Goal: Task Accomplishment & Management: Manage account settings

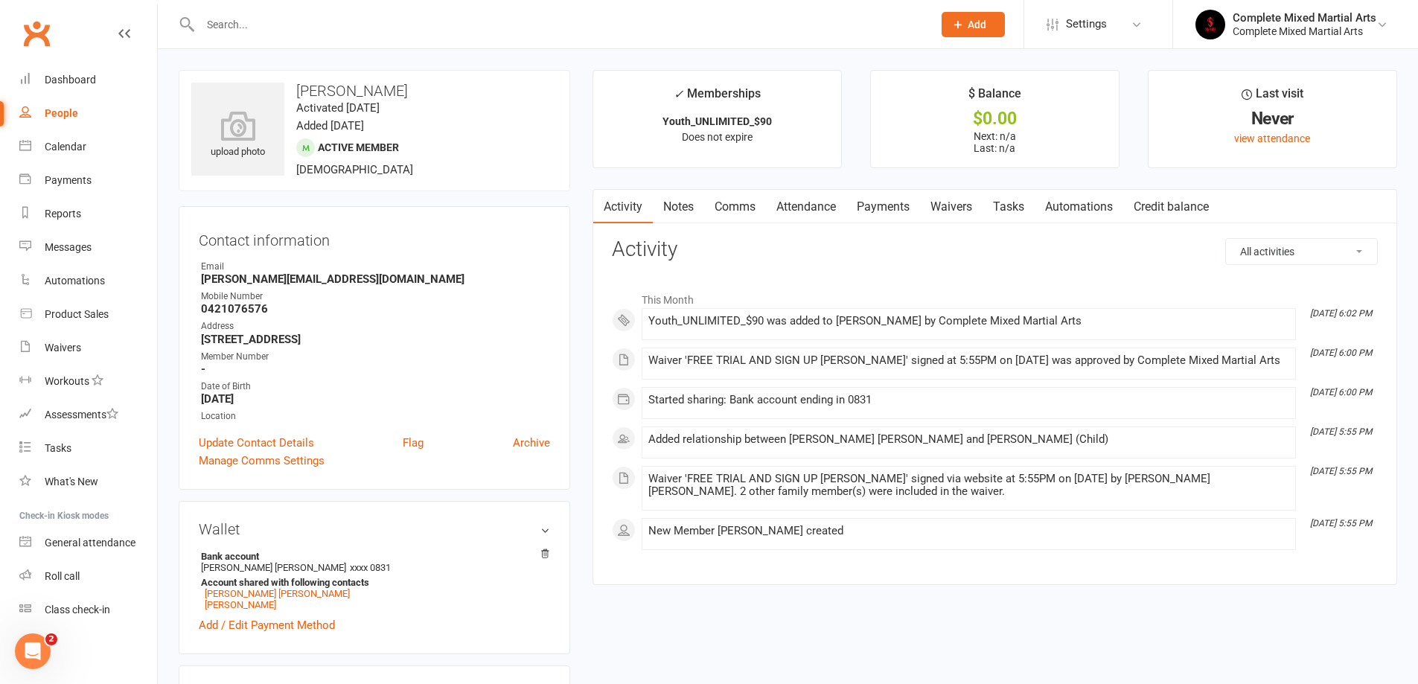
click at [310, 32] on input "text" at bounding box center [559, 24] width 726 height 21
type input "a"
type input "g"
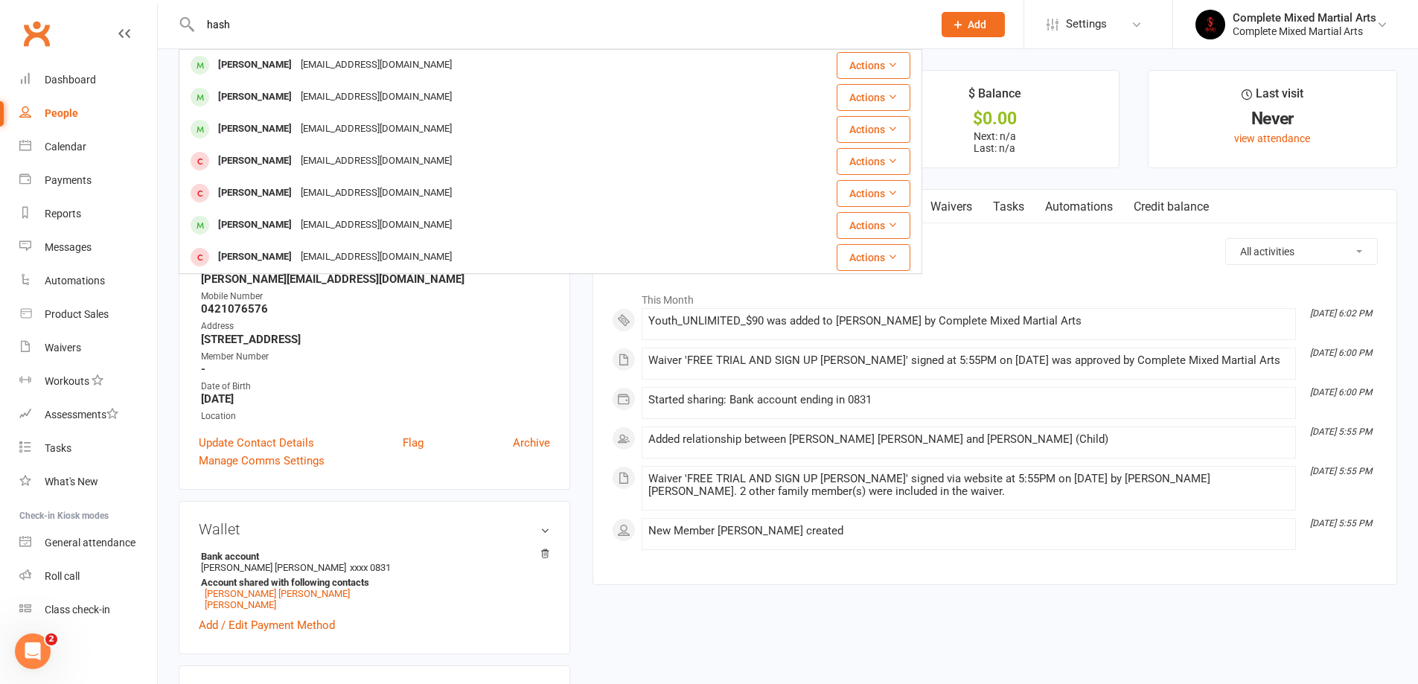
drag, startPoint x: 243, startPoint y: 19, endPoint x: 176, endPoint y: 15, distance: 67.1
click at [176, 15] on react-component "hash [PERSON_NAME] [EMAIL_ADDRESS][DOMAIN_NAME] Actions [PERSON_NAME] [EMAIL_AD…" at bounding box center [461, 24] width 922 height 48
type input "sh"
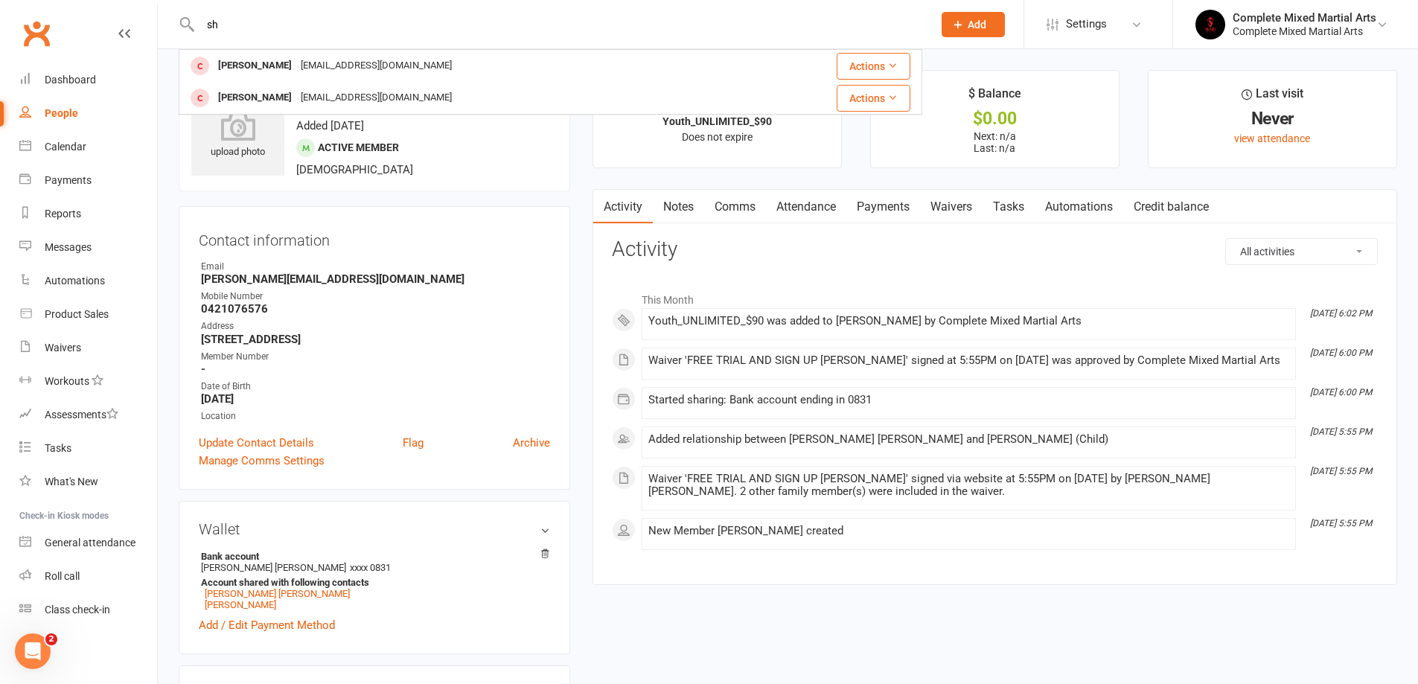
drag, startPoint x: 220, startPoint y: 24, endPoint x: 115, endPoint y: 24, distance: 104.2
click at [115, 4] on header "[PERSON_NAME] [EMAIL_ADDRESS][DOMAIN_NAME] Actions [PERSON_NAME] [PERSON_NAME][…" at bounding box center [709, 4] width 1418 height 0
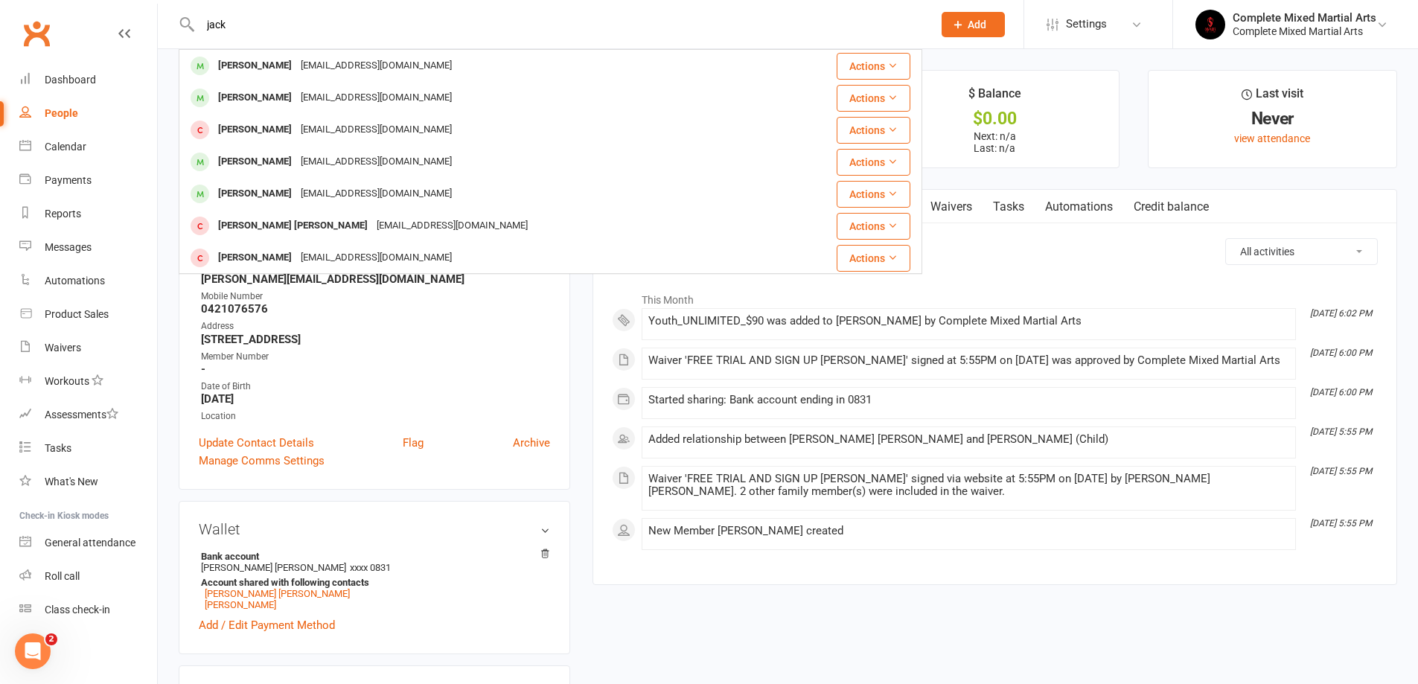
type input "jack"
click at [380, 426] on div "Contact information Owner Email [PERSON_NAME][EMAIL_ADDRESS][DOMAIN_NAME] Mobil…" at bounding box center [374, 348] width 391 height 284
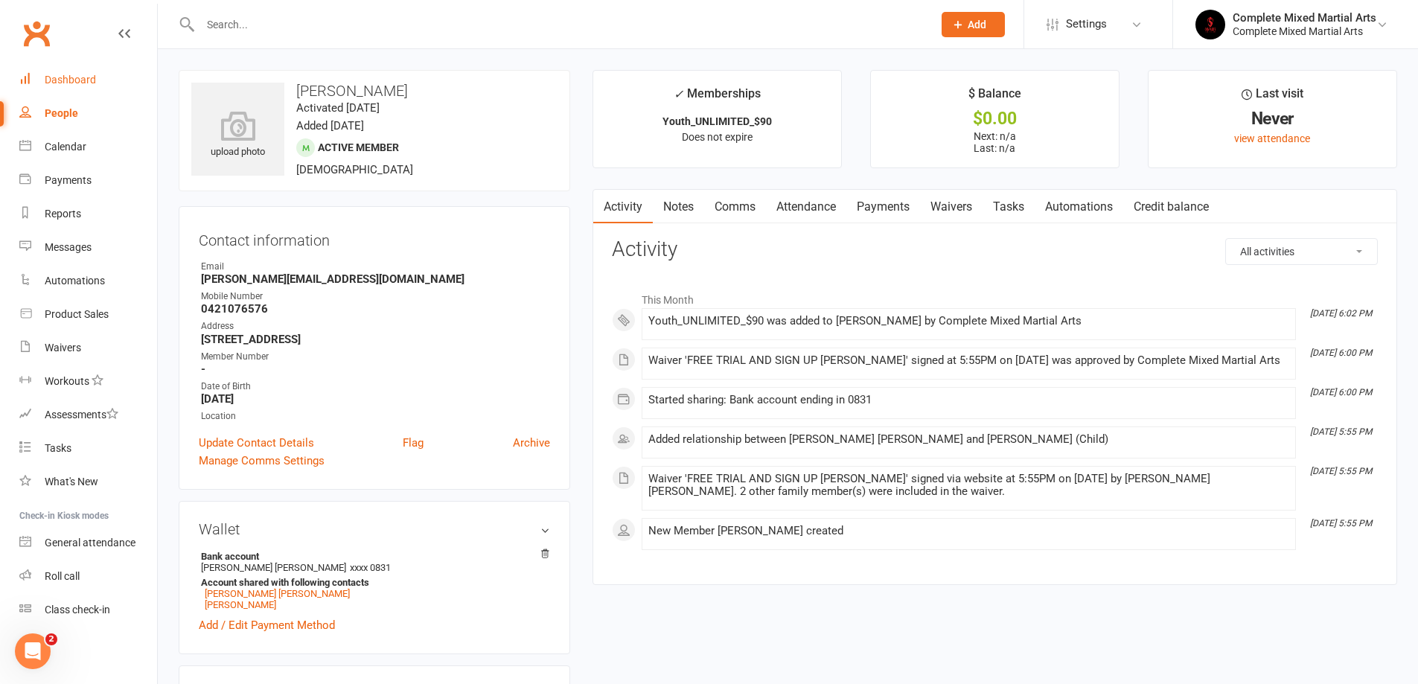
click at [95, 74] on link "Dashboard" at bounding box center [88, 79] width 138 height 33
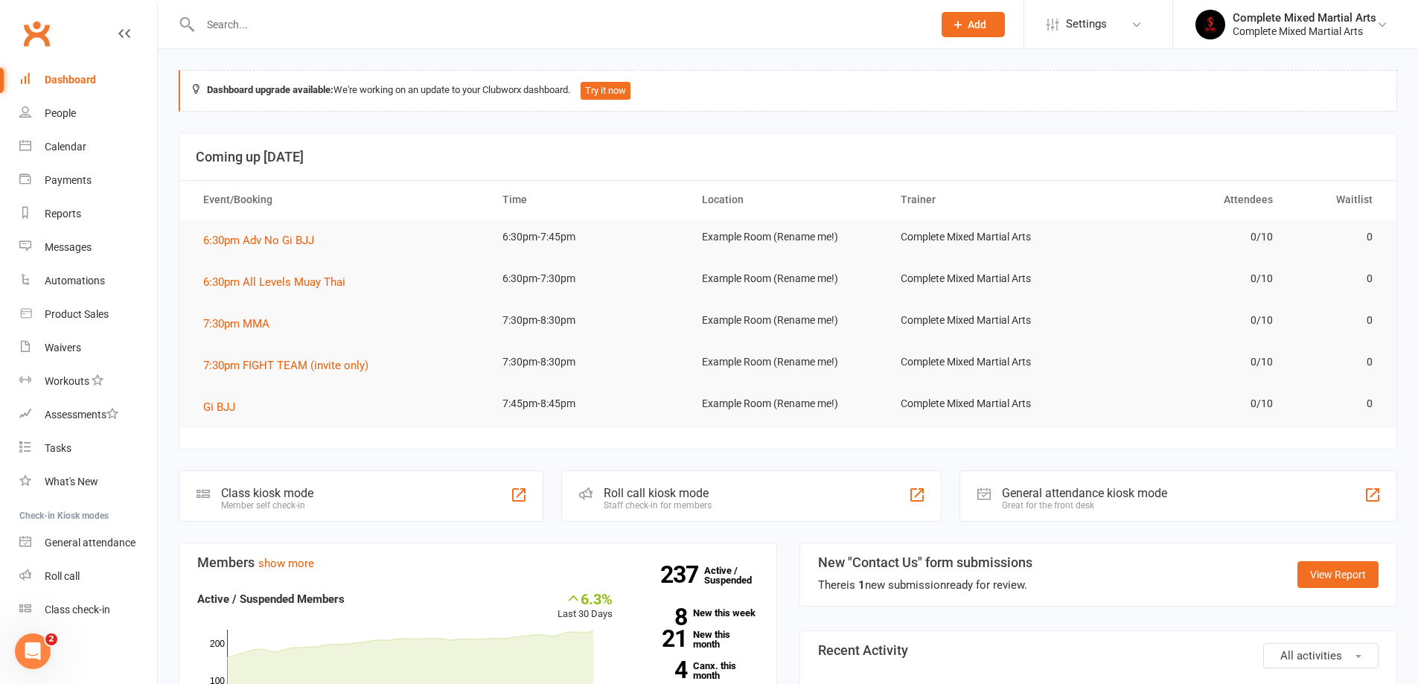
click at [274, 37] on div at bounding box center [550, 24] width 743 height 48
click at [253, 27] on input "text" at bounding box center [559, 24] width 726 height 21
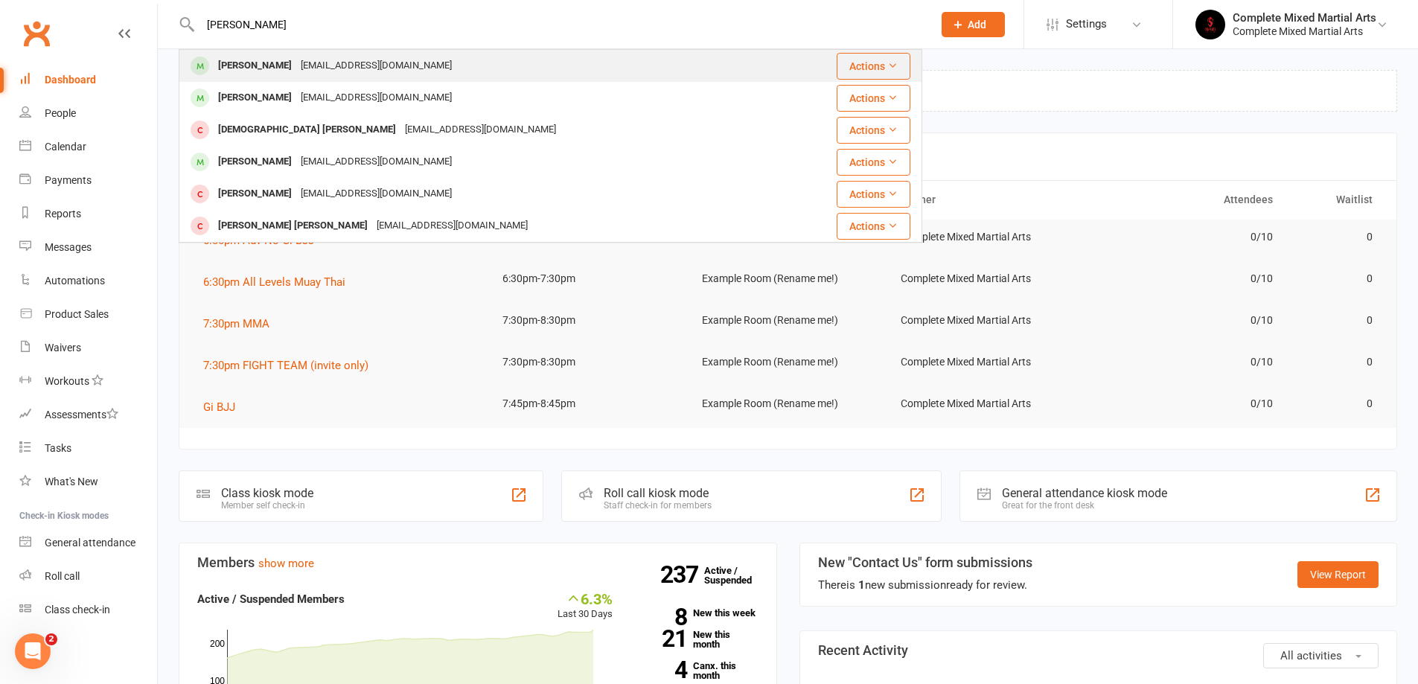
type input "[PERSON_NAME]"
click at [296, 58] on div "[EMAIL_ADDRESS][DOMAIN_NAME]" at bounding box center [376, 66] width 160 height 22
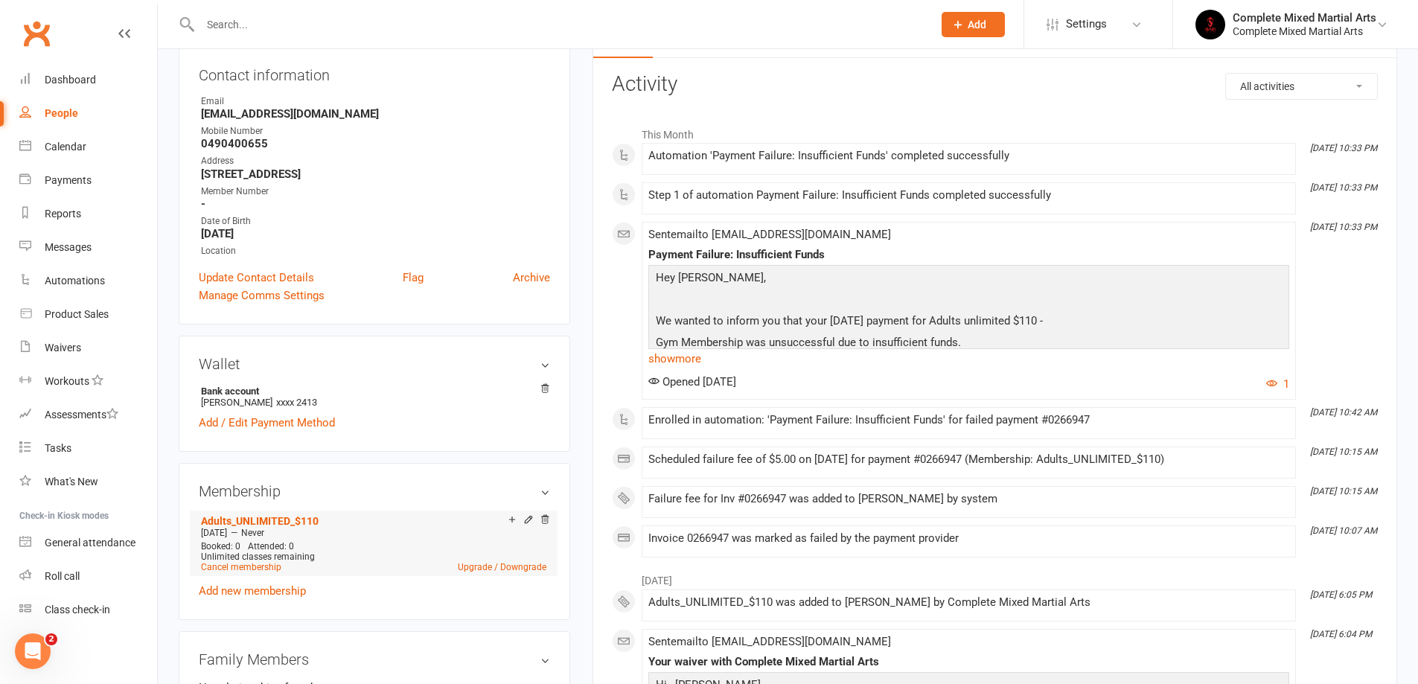
scroll to position [298, 0]
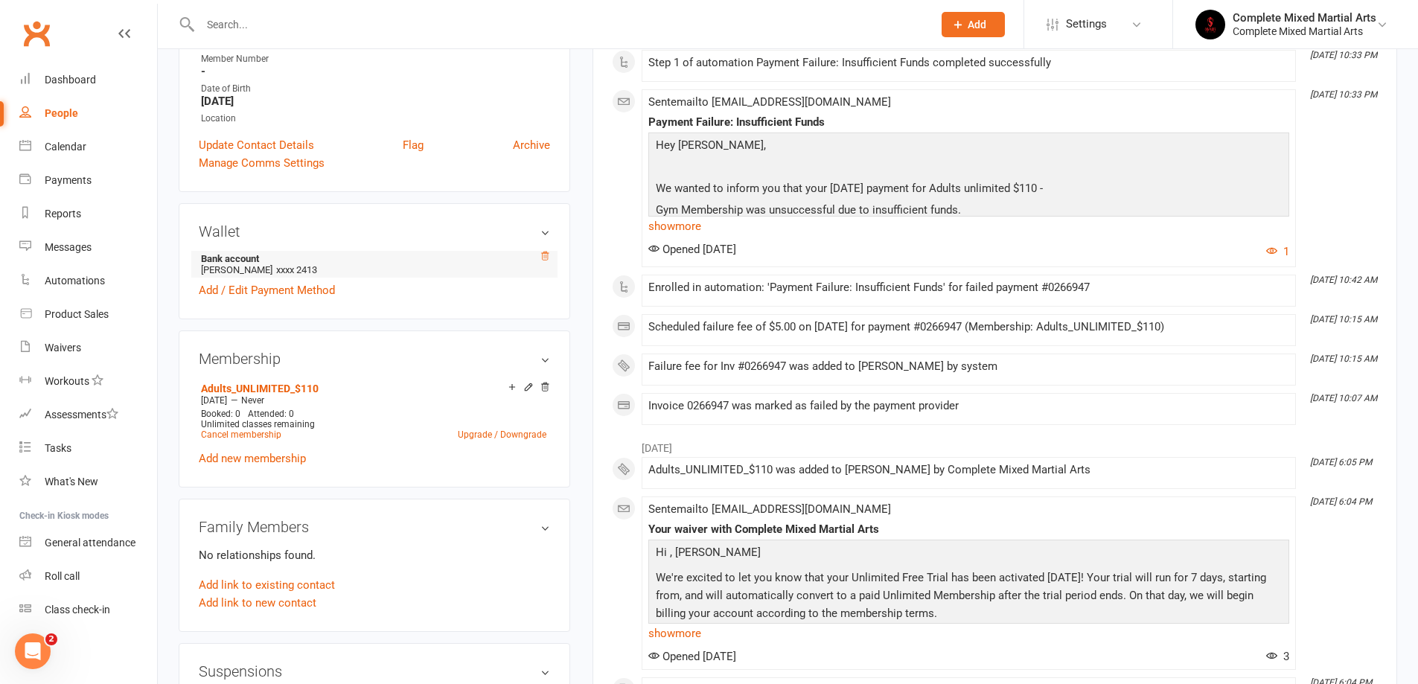
click at [548, 260] on icon at bounding box center [544, 256] width 10 height 10
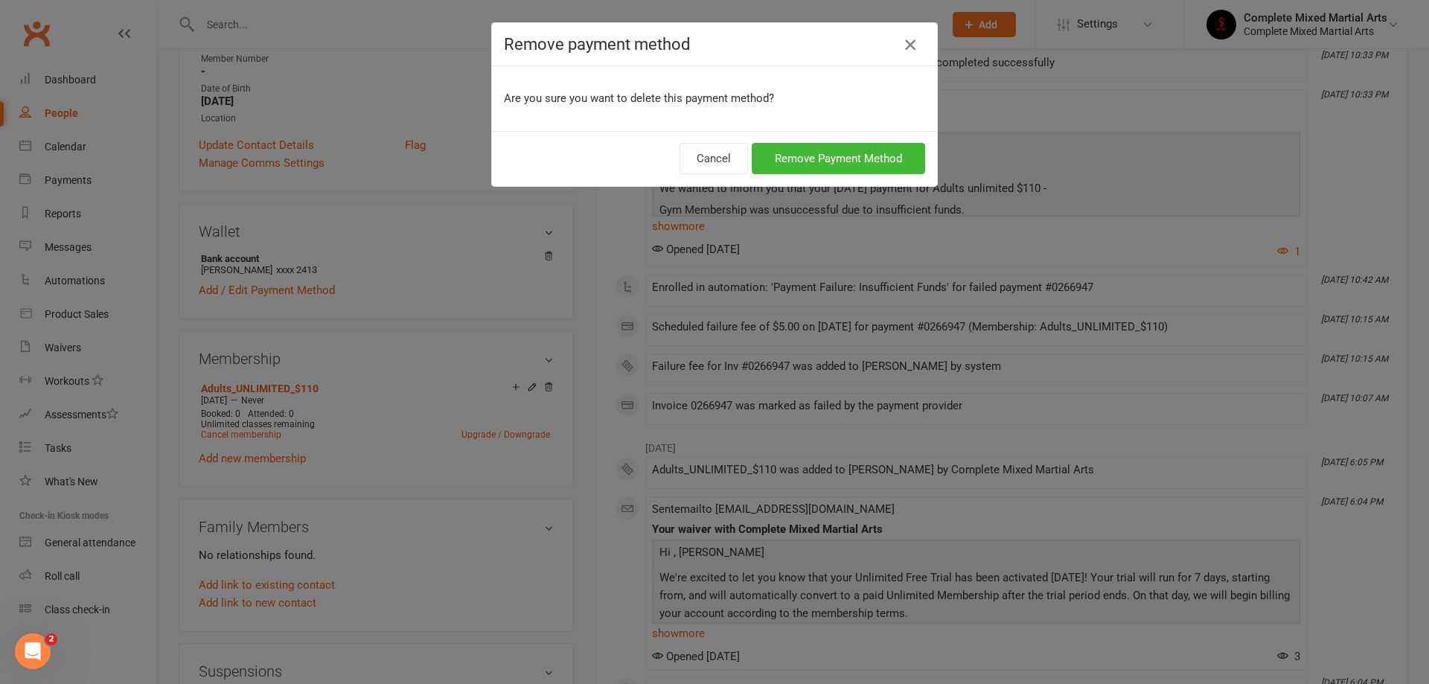
click at [912, 45] on icon "button" at bounding box center [910, 45] width 18 height 18
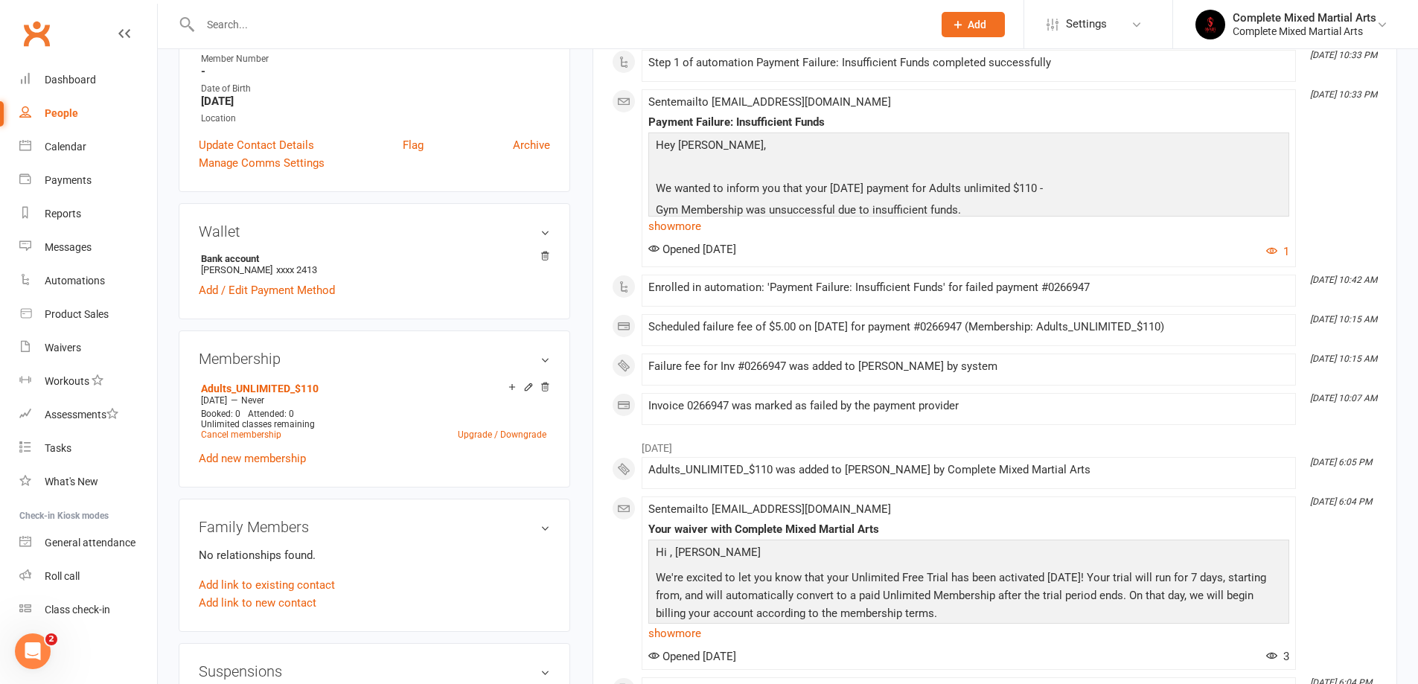
click at [545, 375] on div "Membership Adults_UNLIMITED_$110 [DATE] — Never Booked: 0 Attended: 0 Unlimited…" at bounding box center [374, 408] width 391 height 157
click at [544, 385] on icon at bounding box center [544, 387] width 10 height 10
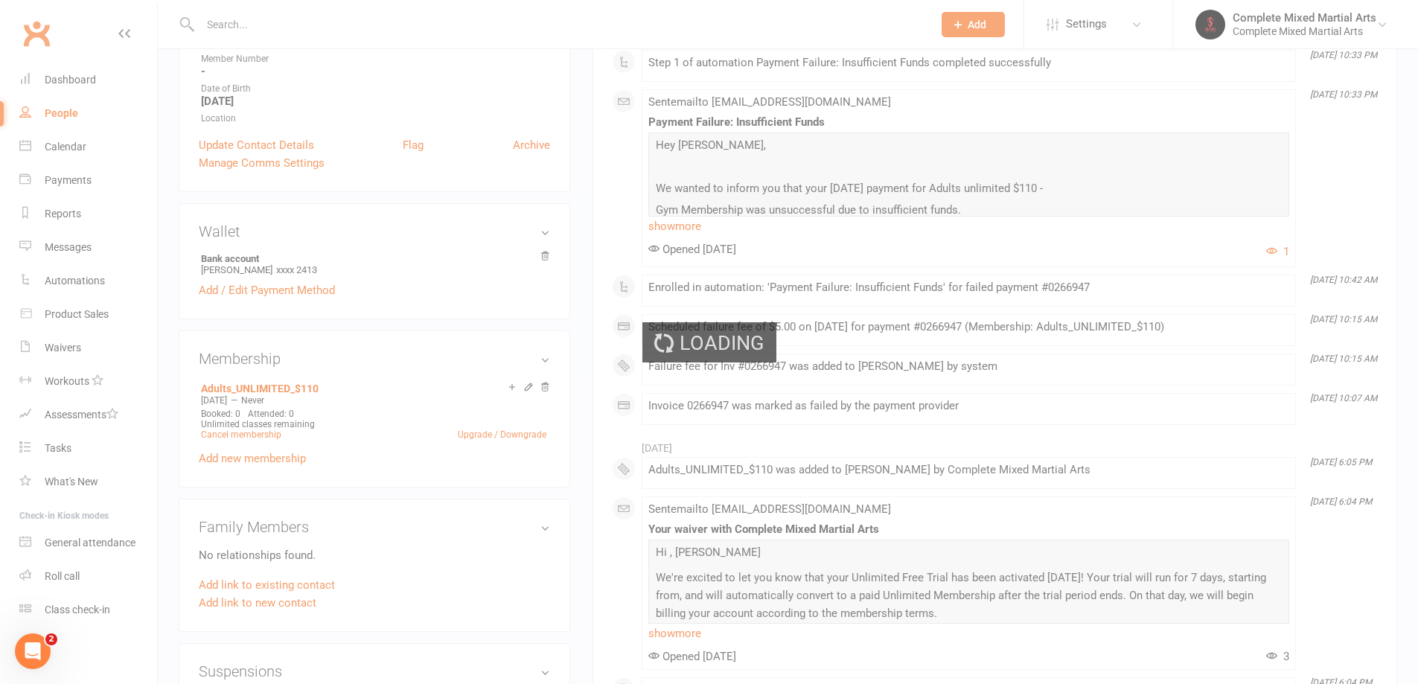
scroll to position [74, 0]
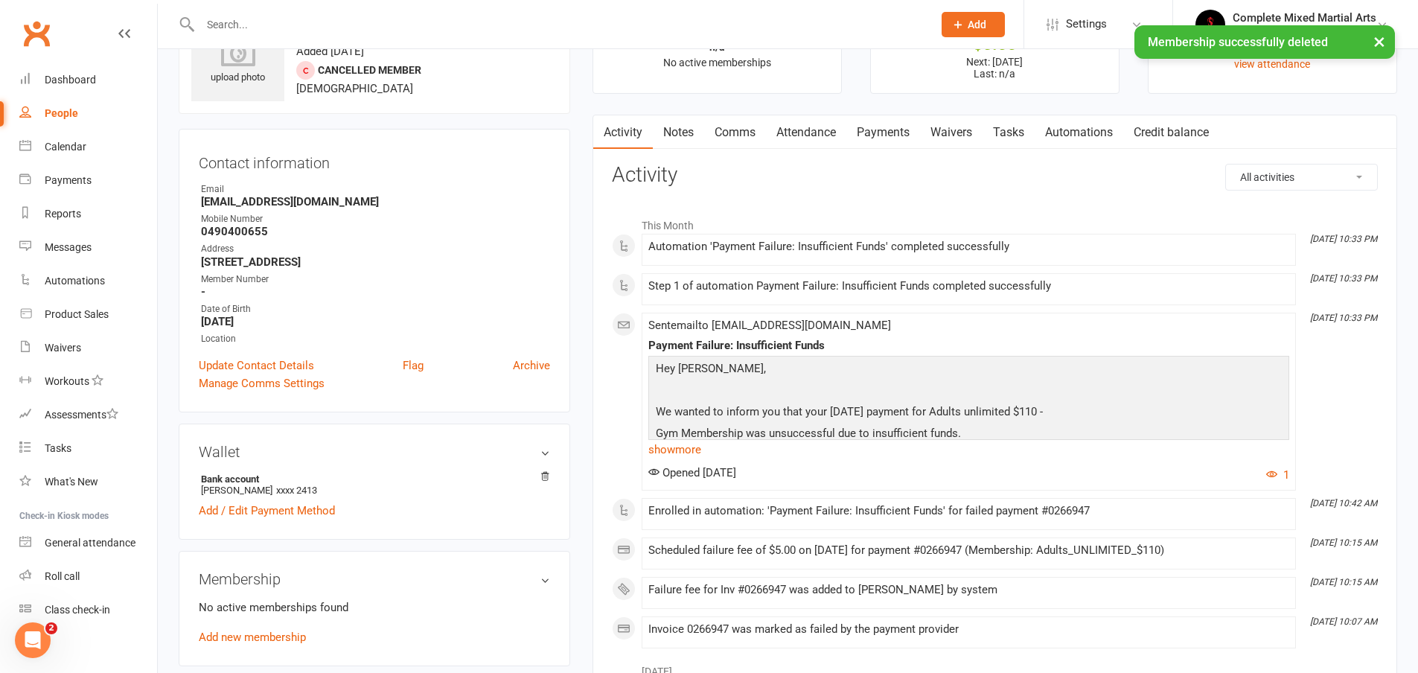
click at [894, 137] on link "Payments" at bounding box center [883, 132] width 74 height 34
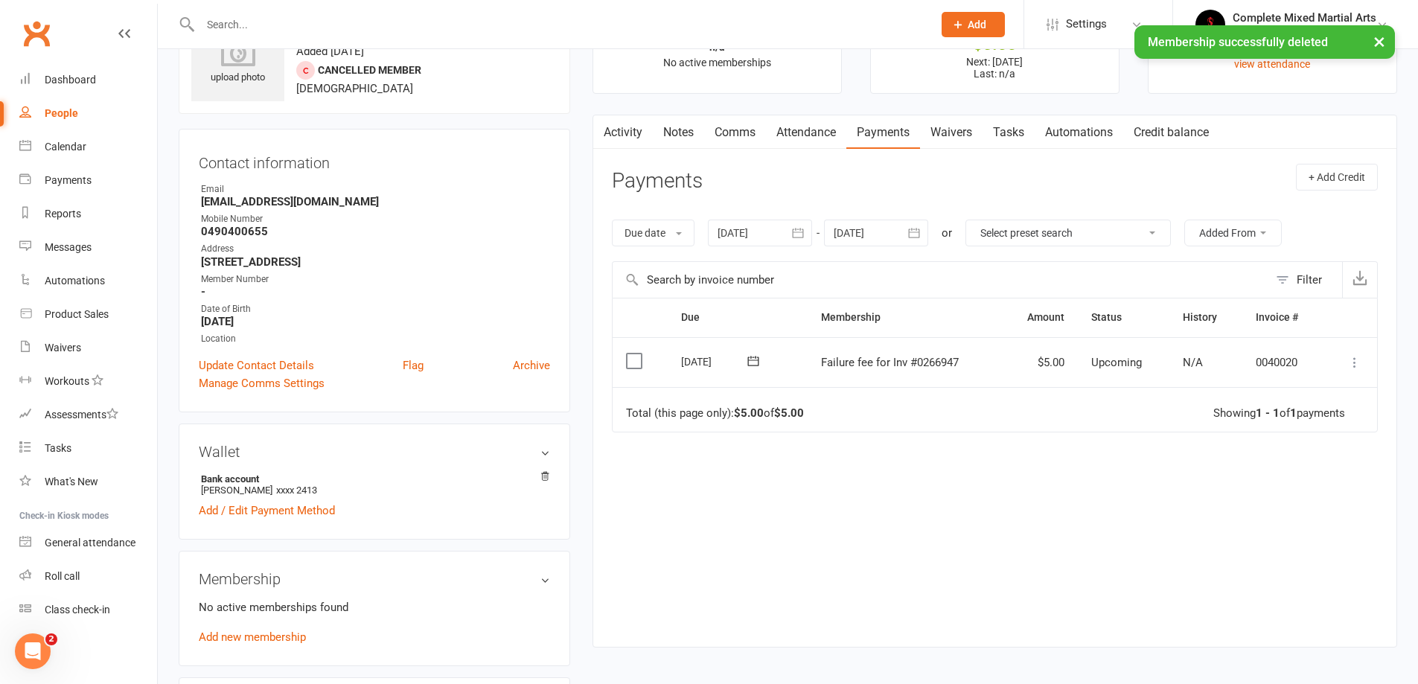
click at [1348, 362] on icon at bounding box center [1354, 362] width 15 height 15
click at [1246, 487] on link "Skip" at bounding box center [1288, 481] width 147 height 30
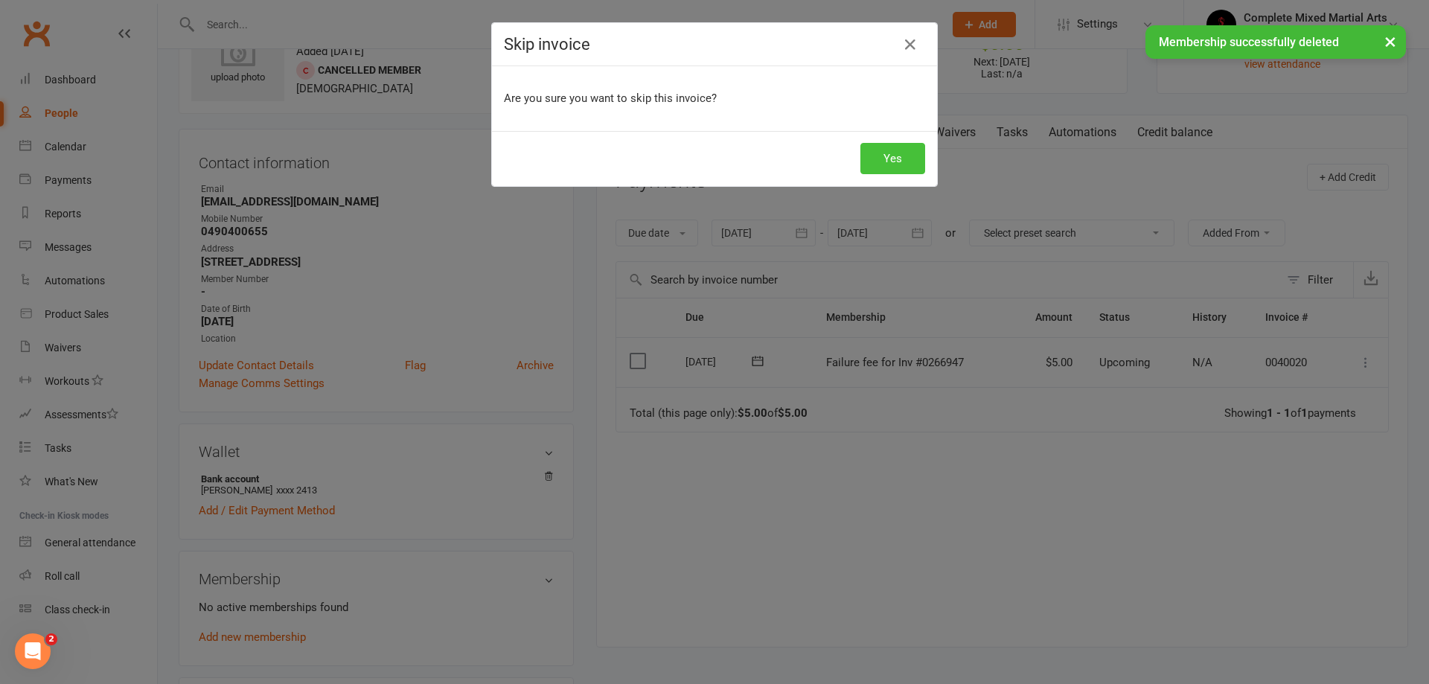
click at [878, 152] on button "Yes" at bounding box center [892, 158] width 65 height 31
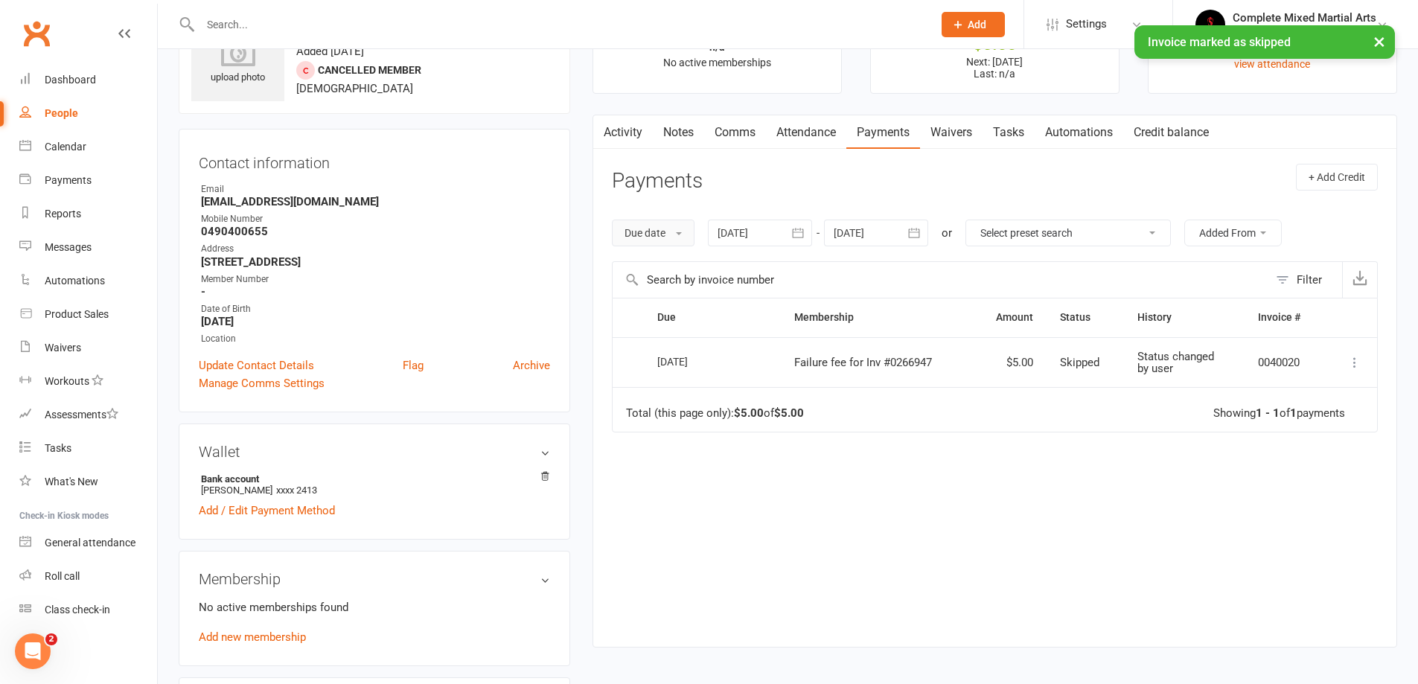
click at [683, 235] on button "Due date" at bounding box center [653, 233] width 83 height 27
click at [676, 329] on link "Date failed" at bounding box center [685, 326] width 147 height 30
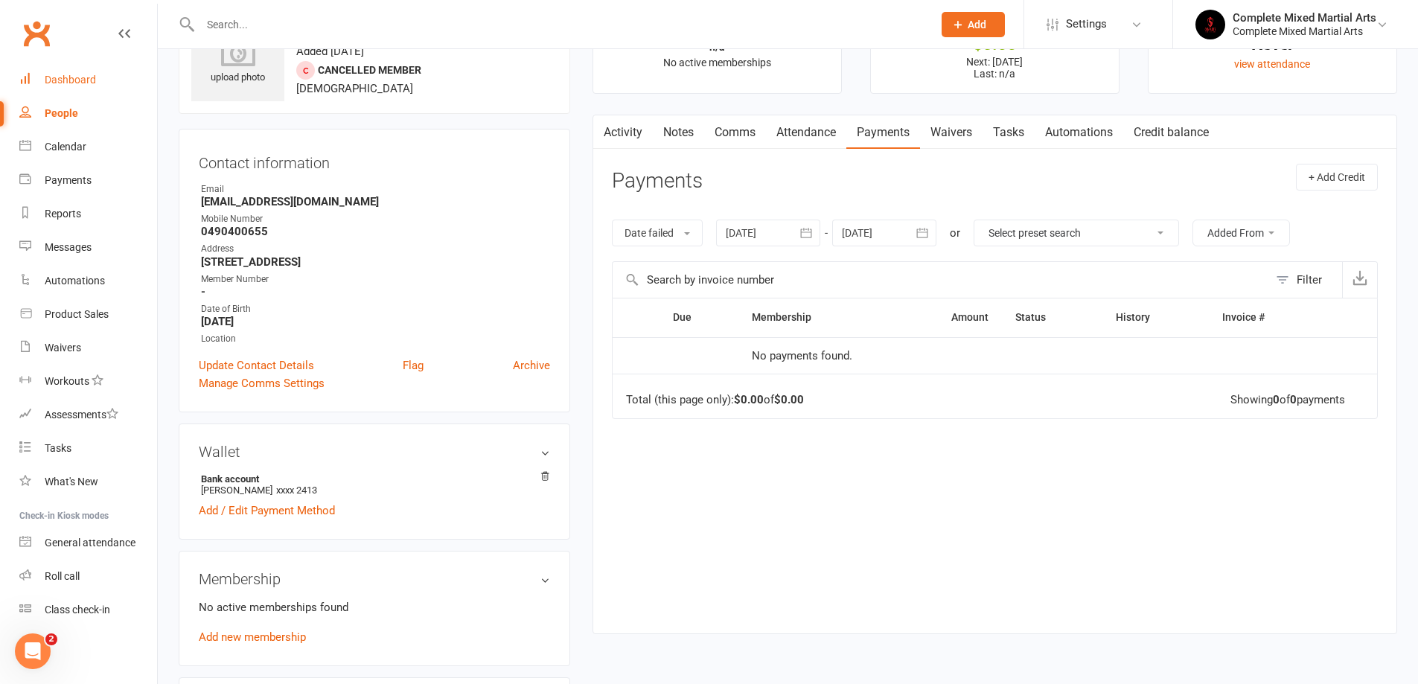
click at [62, 69] on link "Dashboard" at bounding box center [88, 79] width 138 height 33
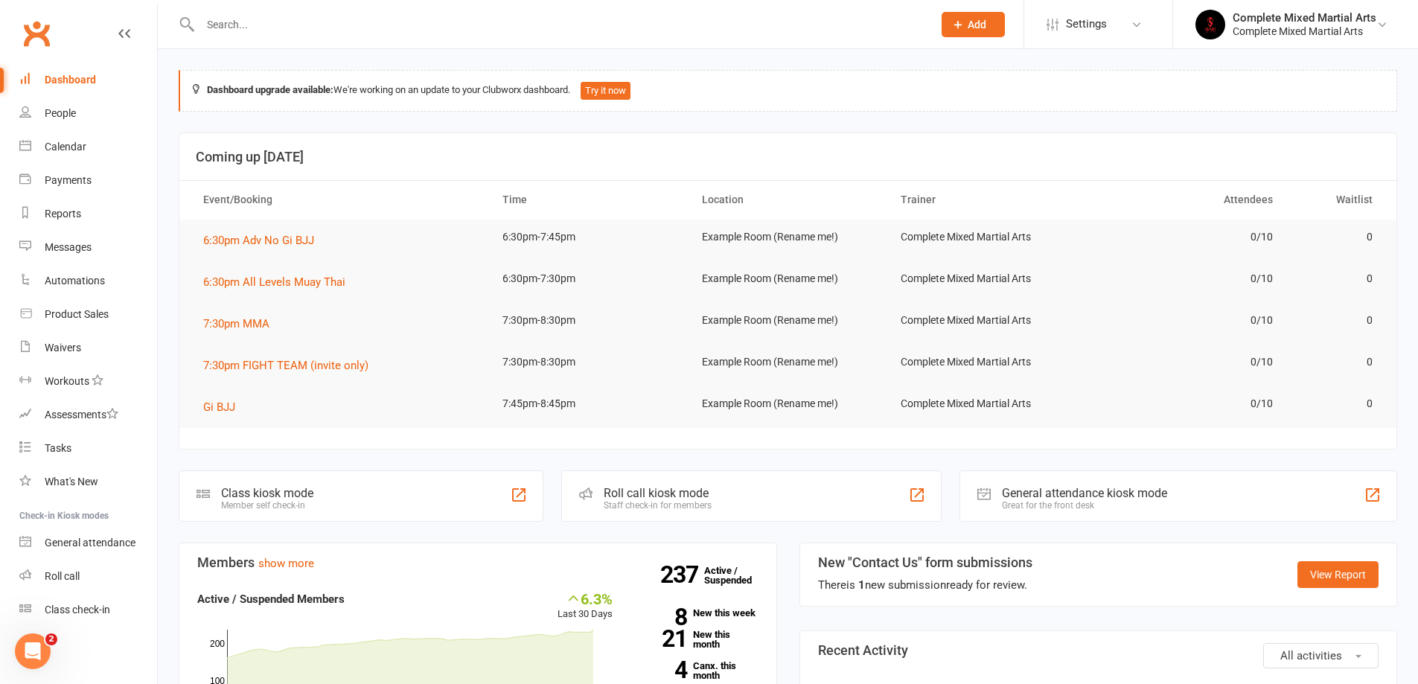
scroll to position [372, 0]
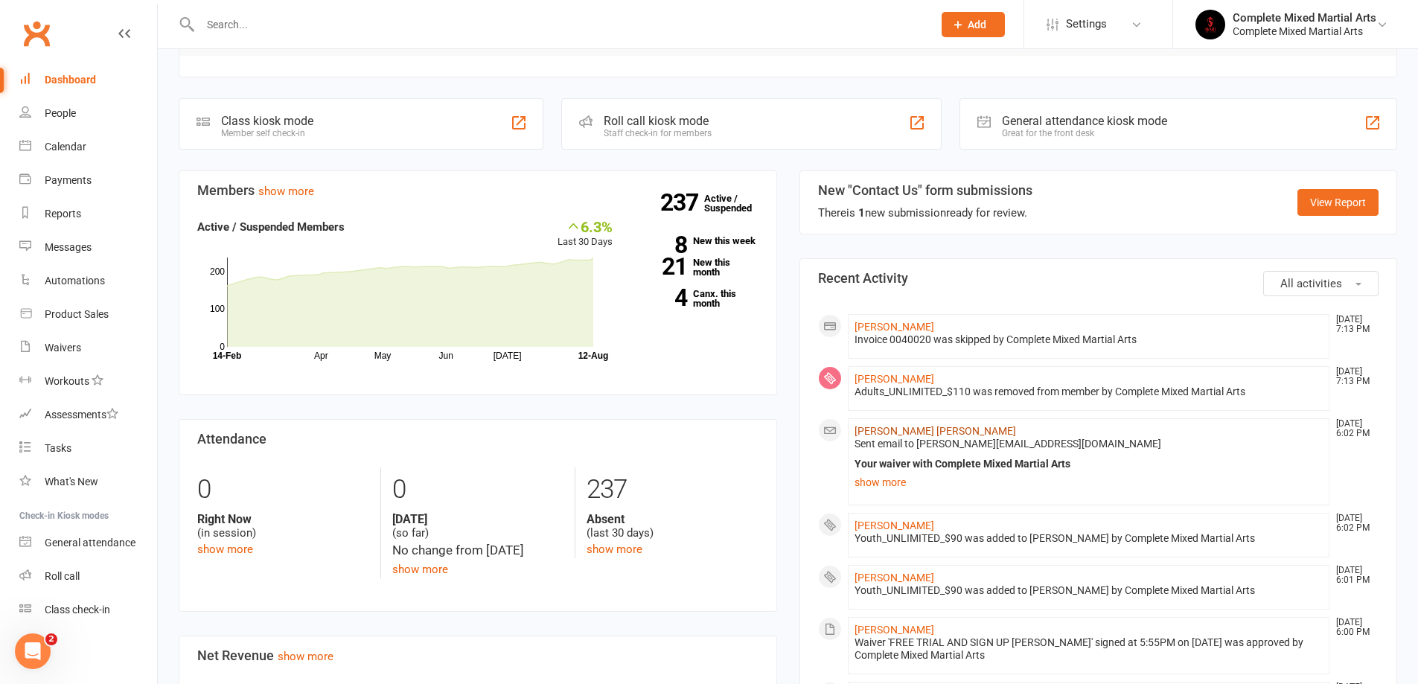
click at [903, 435] on link "[PERSON_NAME] [PERSON_NAME]" at bounding box center [934, 431] width 161 height 12
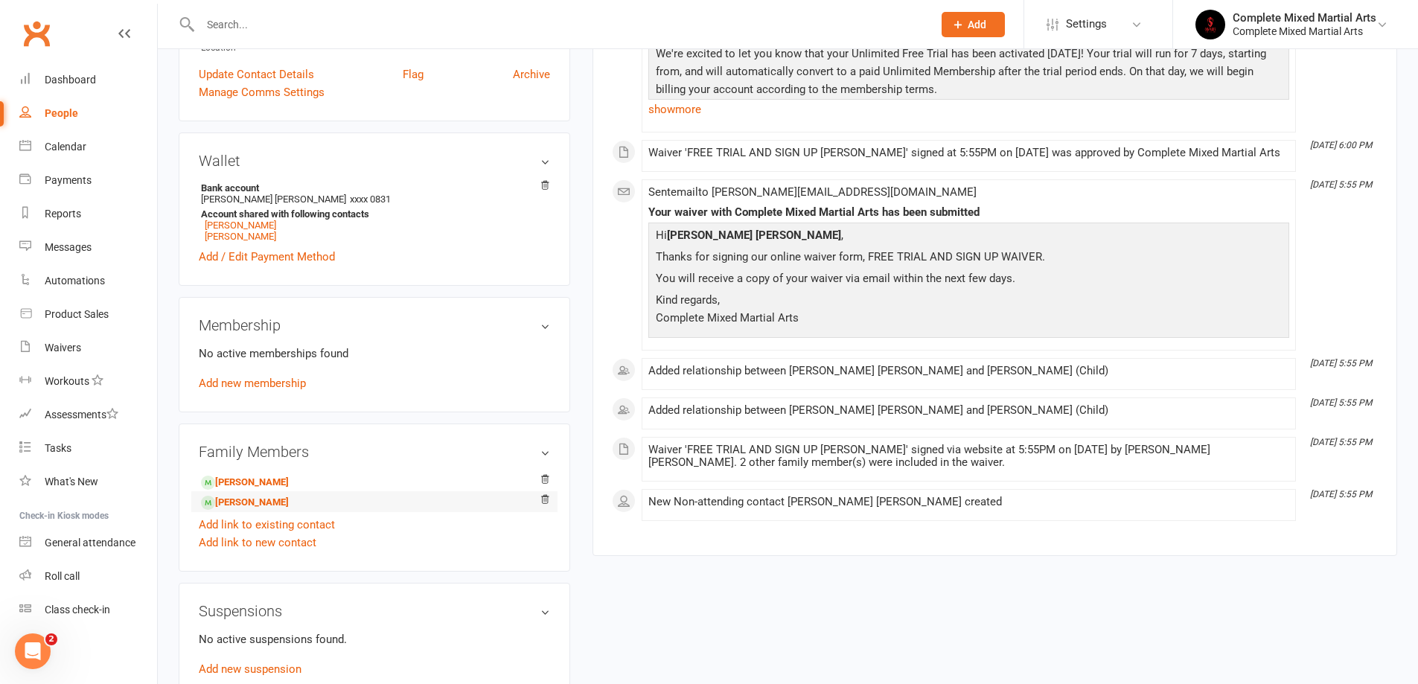
scroll to position [337, 0]
click at [303, 371] on div "No active memberships found Add new membership" at bounding box center [374, 367] width 351 height 48
click at [306, 380] on link "Add new membership" at bounding box center [252, 381] width 107 height 13
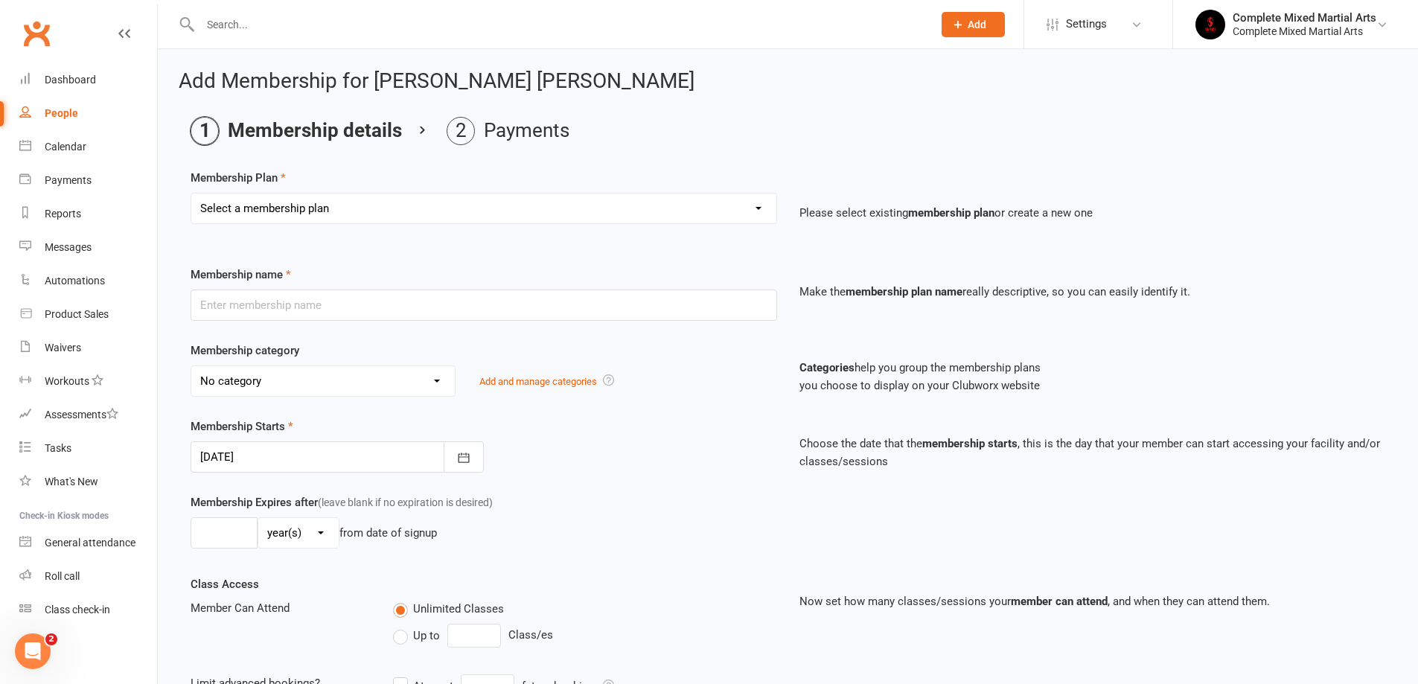
click at [381, 202] on select "Select a membership plan Create new Membership Plan Adults_01_$40 Adults_02_$70…" at bounding box center [483, 208] width 585 height 30
select select "92"
click at [191, 193] on select "Select a membership plan Create new Membership Plan Adults_01_$40 Adults_02_$70…" at bounding box center [483, 208] width 585 height 30
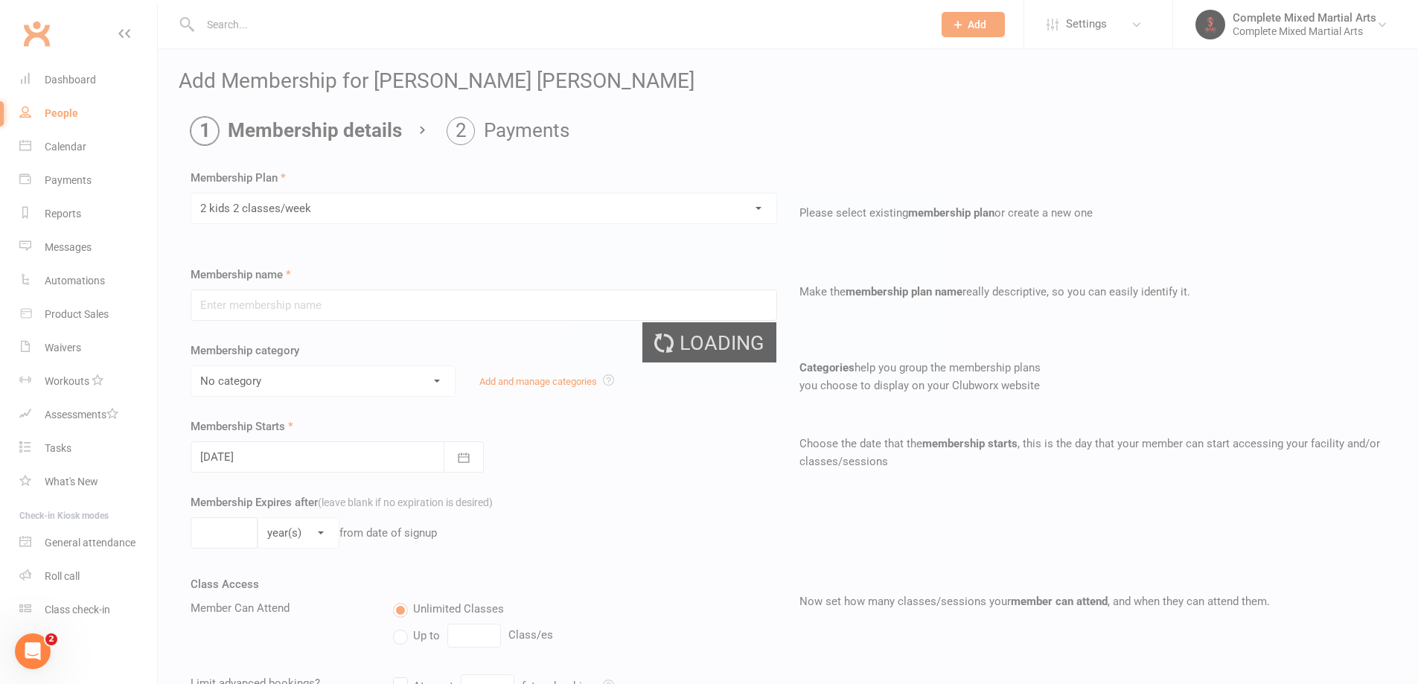
type input "2 kids 2 classes/week"
select select "4"
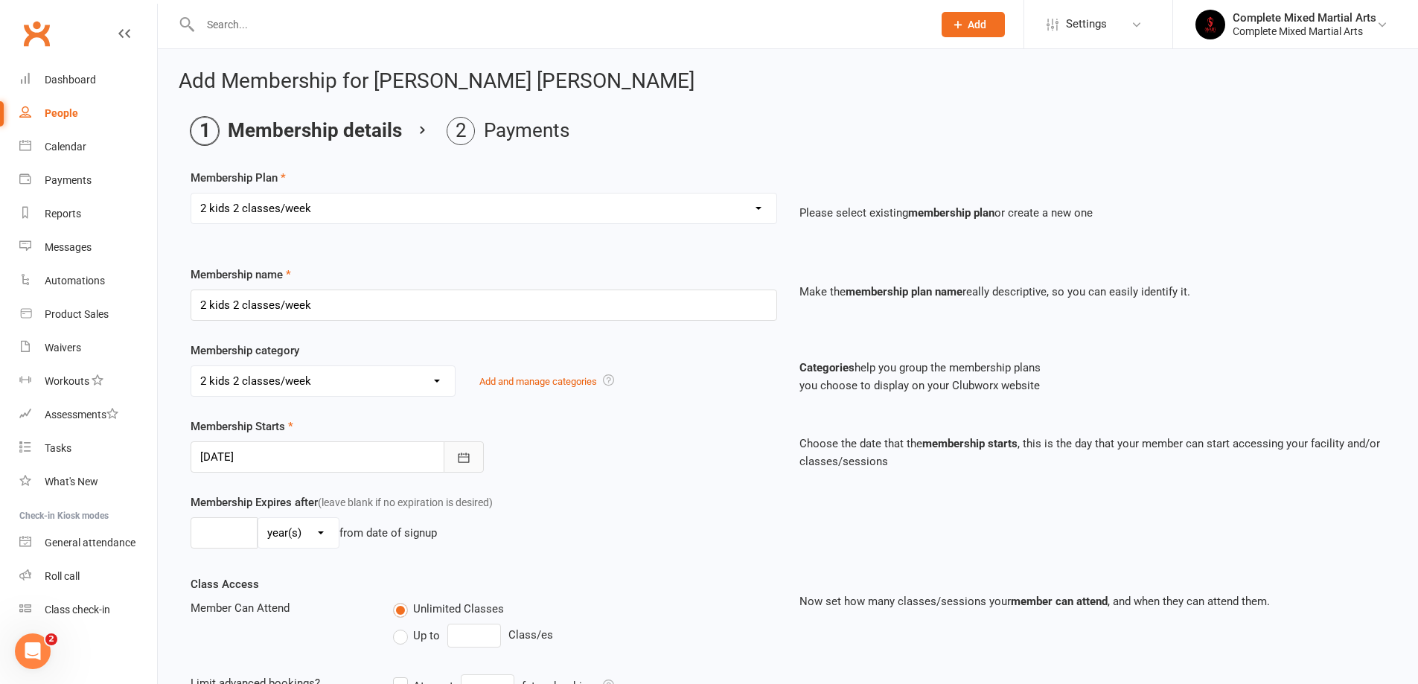
click at [464, 451] on icon "button" at bounding box center [463, 457] width 15 height 15
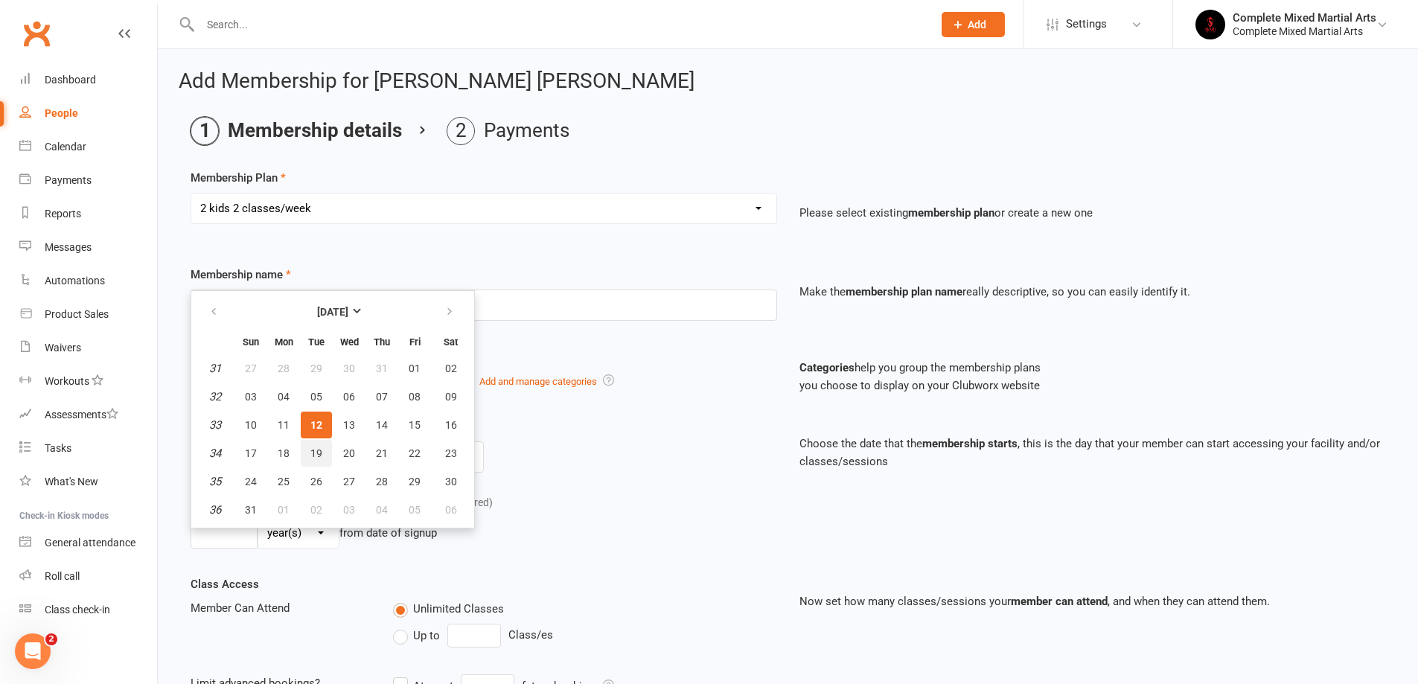
click at [321, 454] on span "19" at bounding box center [316, 453] width 12 height 12
type input "[DATE]"
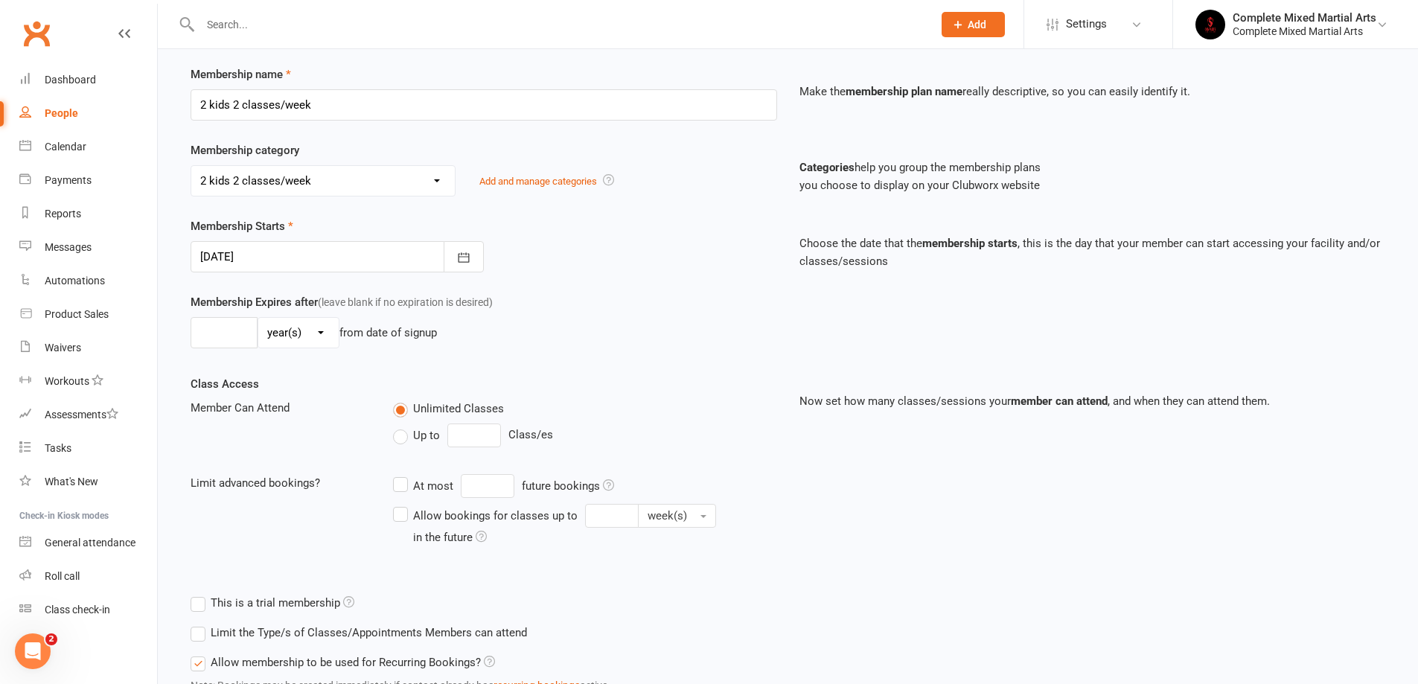
scroll to position [320, 0]
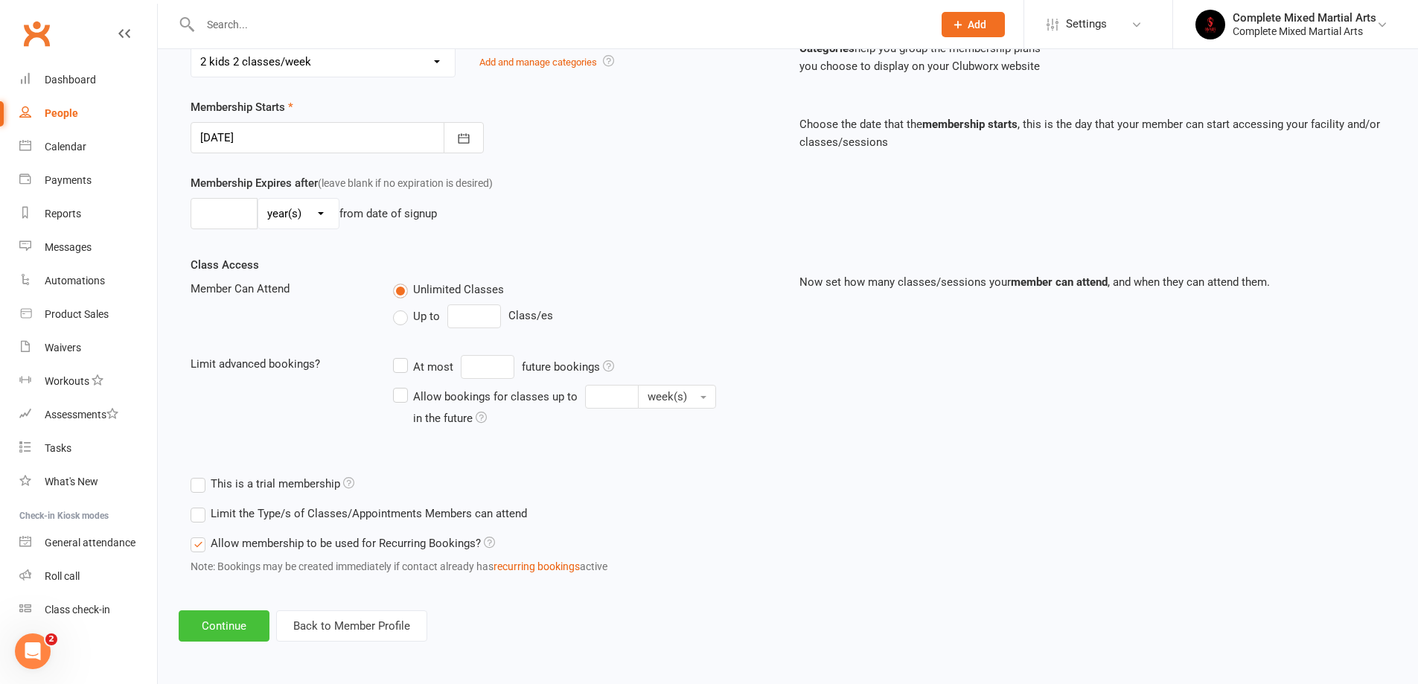
click at [229, 624] on button "Continue" at bounding box center [224, 625] width 91 height 31
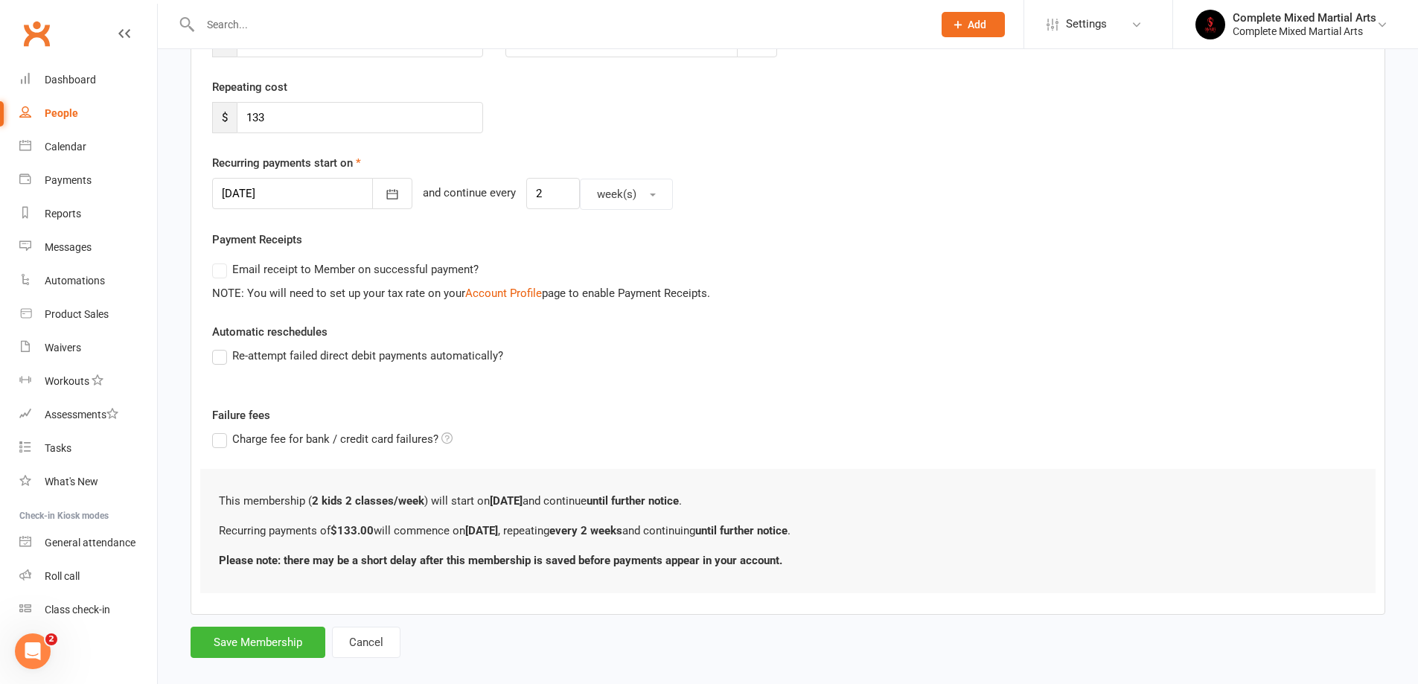
scroll to position [279, 0]
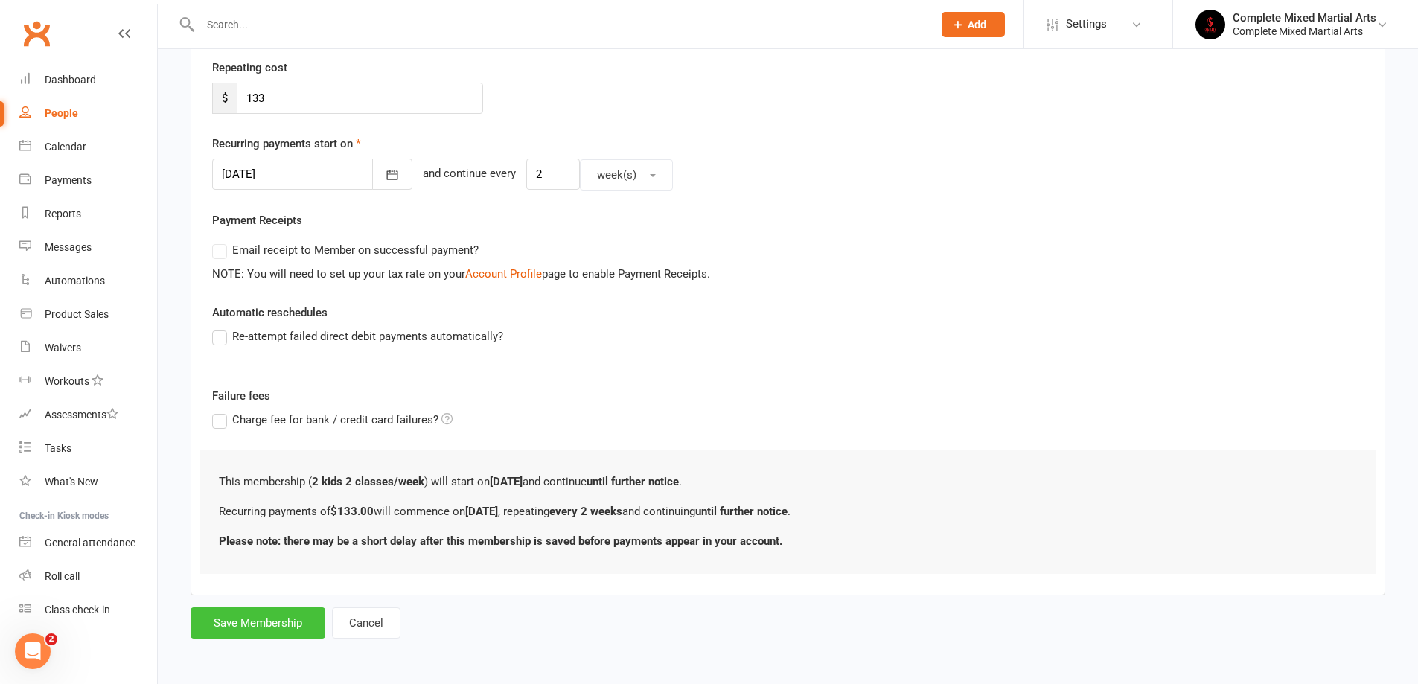
click at [283, 621] on button "Save Membership" at bounding box center [257, 622] width 135 height 31
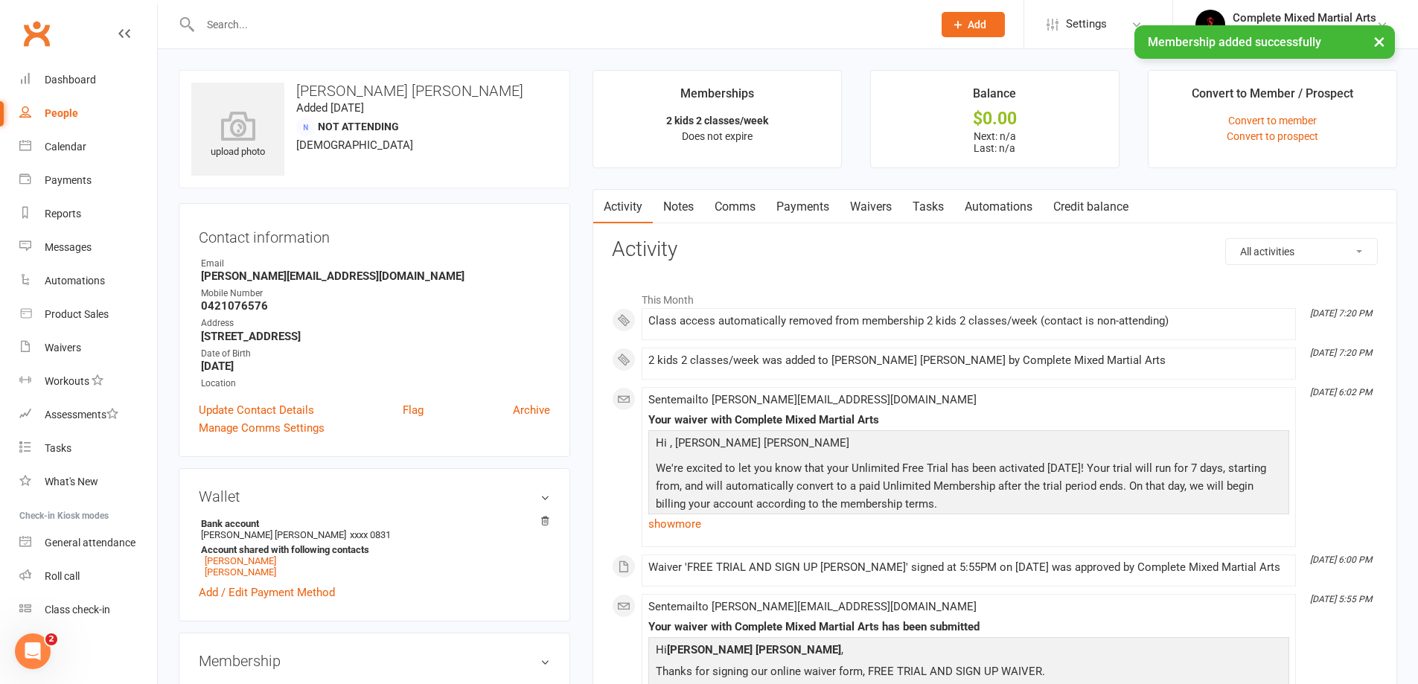
click at [640, 205] on link "Activity" at bounding box center [623, 207] width 60 height 34
click at [35, 70] on link "Dashboard" at bounding box center [88, 79] width 138 height 33
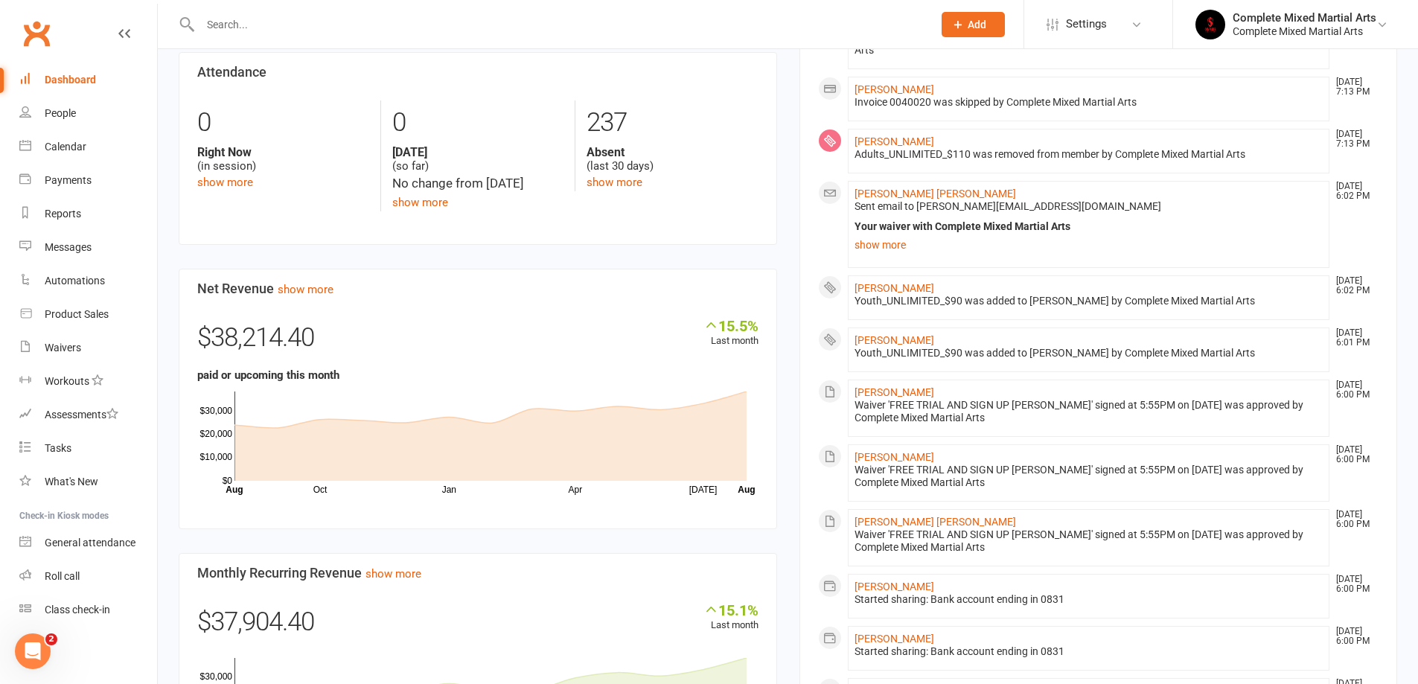
scroll to position [744, 0]
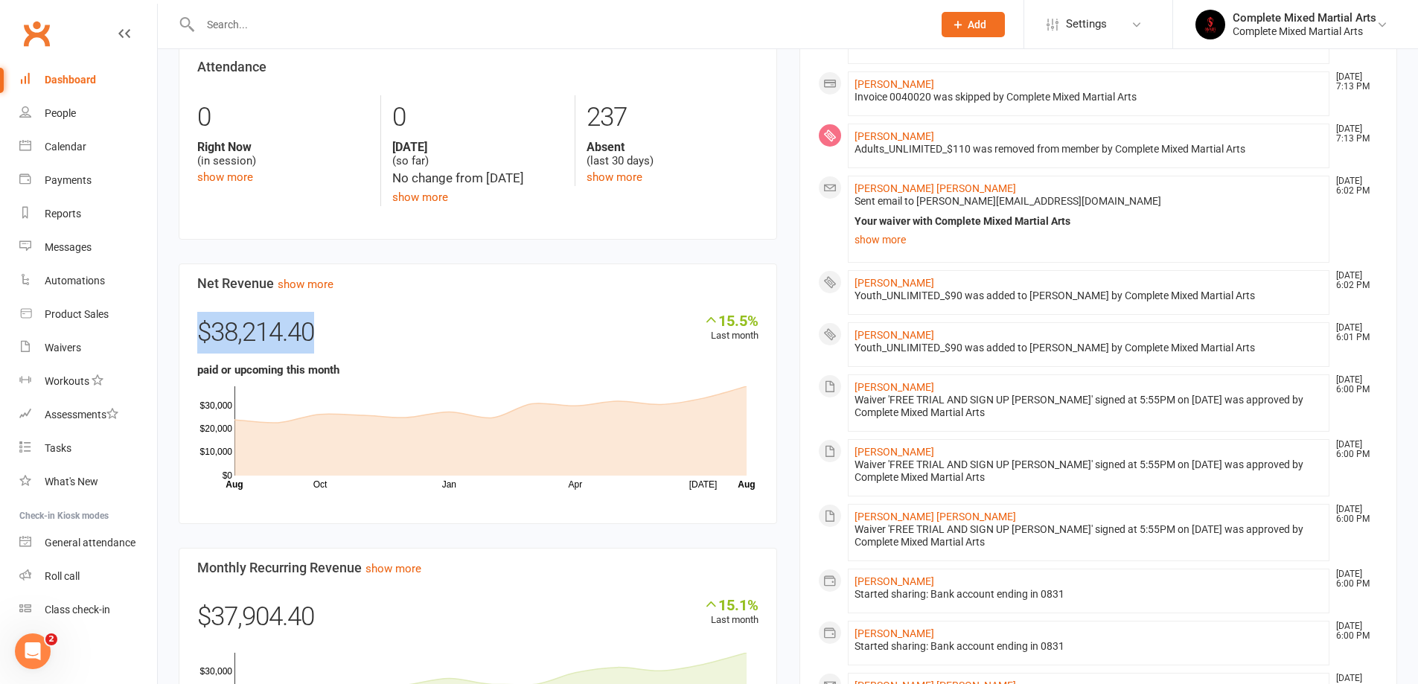
drag, startPoint x: 330, startPoint y: 350, endPoint x: 202, endPoint y: 344, distance: 128.1
click at [202, 344] on div "$38,214.40" at bounding box center [477, 336] width 561 height 49
click at [55, 174] on div "Payments" at bounding box center [68, 180] width 47 height 12
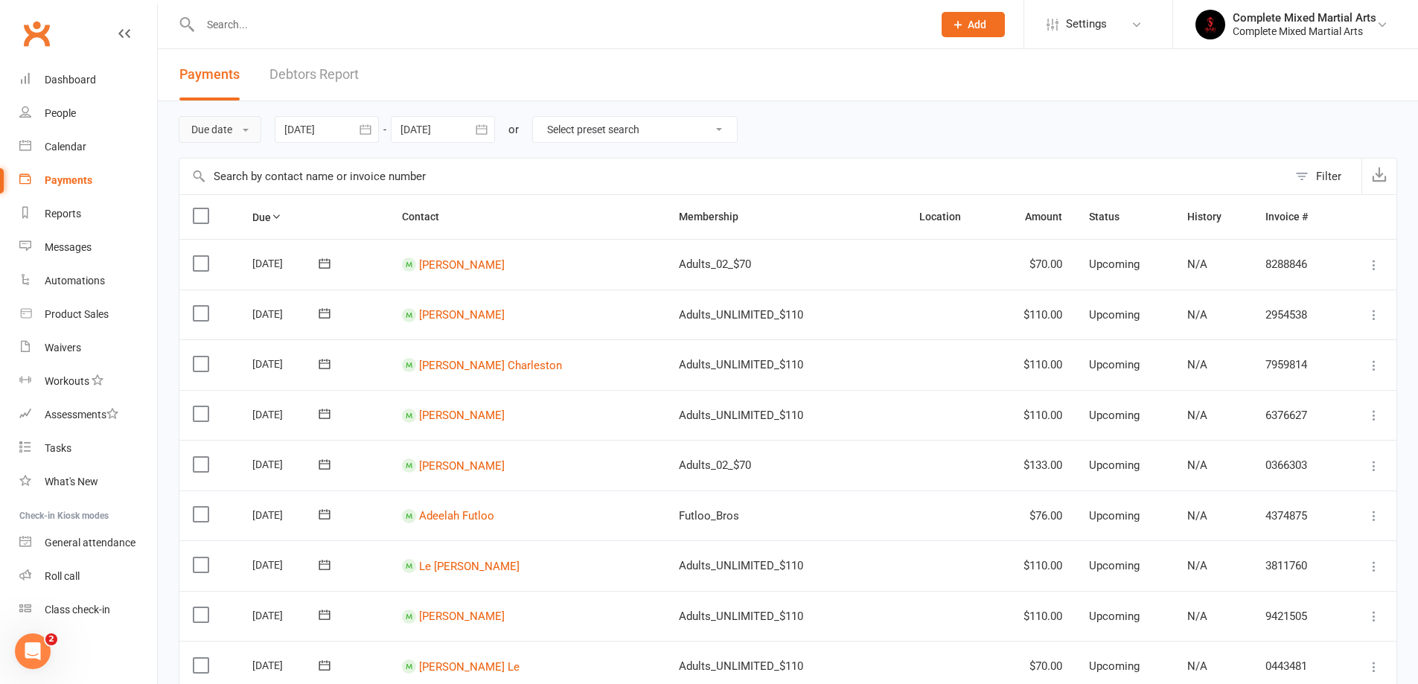
click at [241, 136] on button "Due date" at bounding box center [220, 129] width 83 height 27
click at [231, 222] on link "Date failed" at bounding box center [252, 223] width 147 height 30
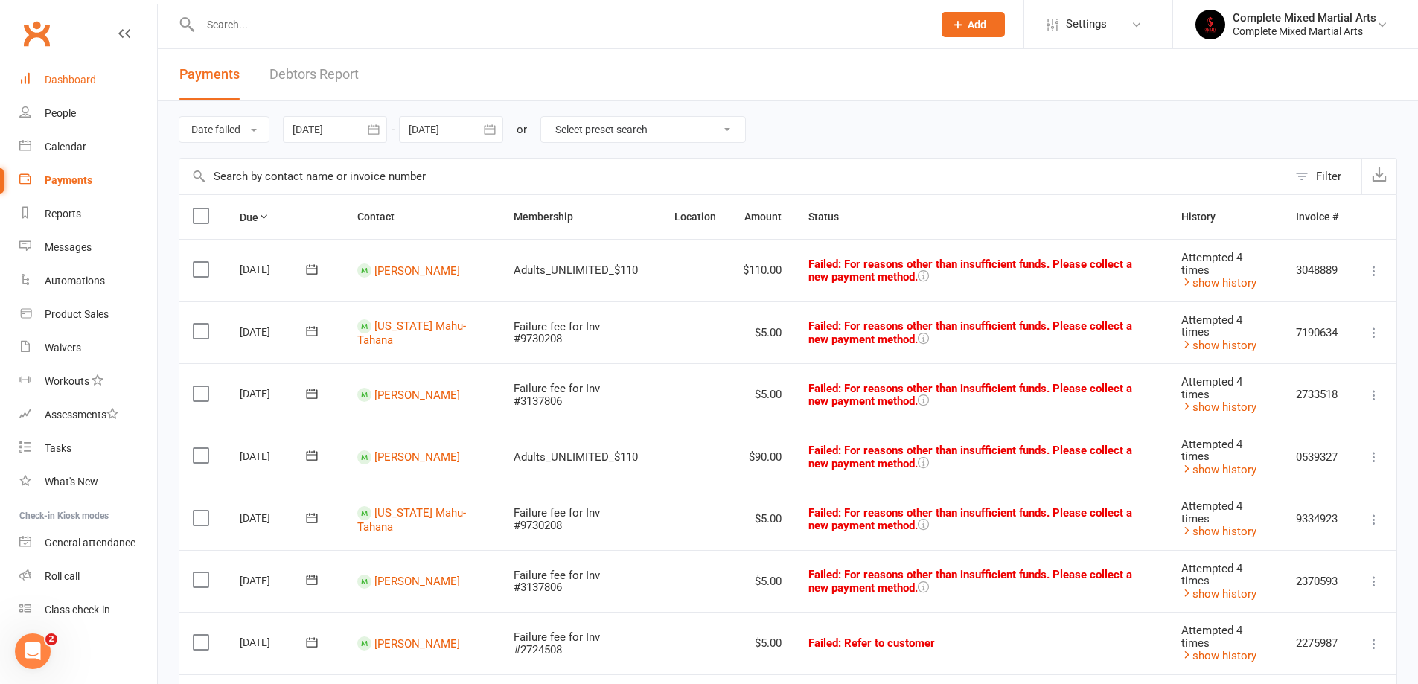
click at [68, 79] on div "Dashboard" at bounding box center [70, 80] width 51 height 12
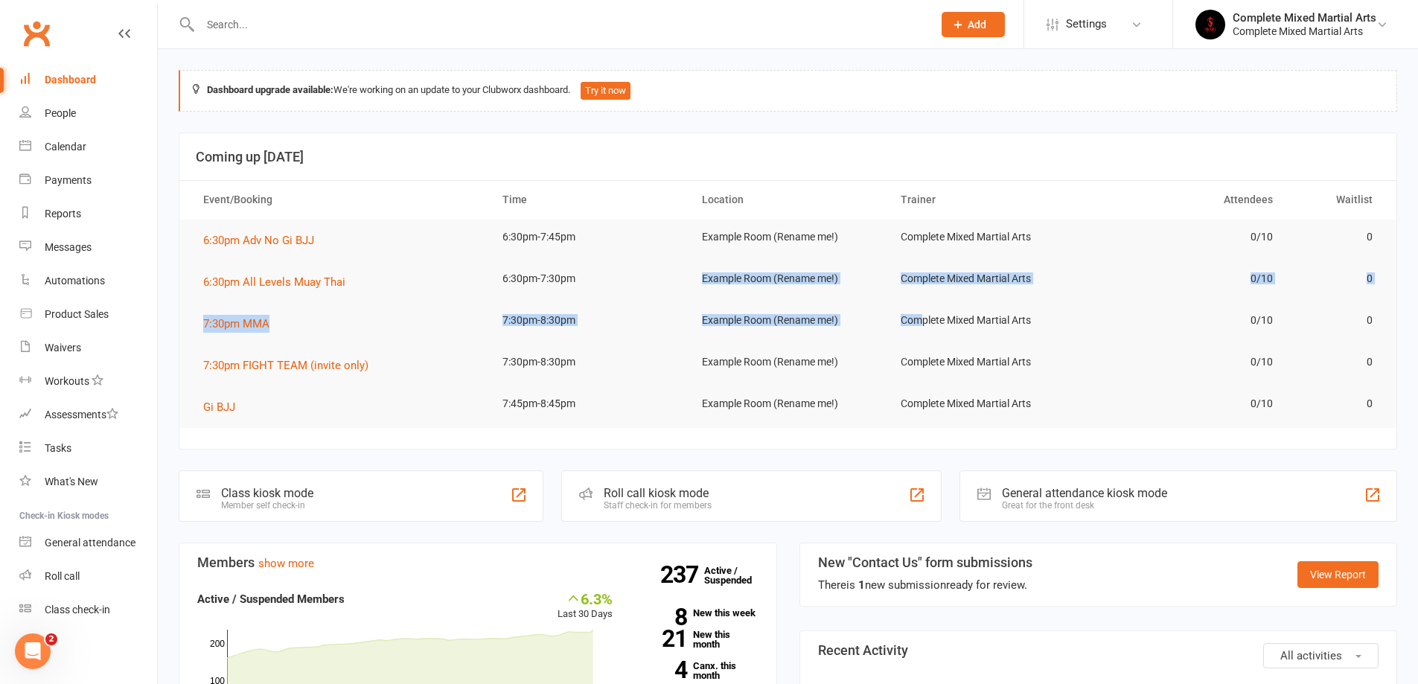
drag, startPoint x: 924, startPoint y: 304, endPoint x: 647, endPoint y: 294, distance: 277.8
click at [647, 294] on table "Event/Booking Time Location Trainer Attendees Waitlist 6:30pm Adv No Gi BJJ 6:3…" at bounding box center [787, 303] width 1217 height 247
click at [792, 262] on td "Example Room (Rename me!)" at bounding box center [787, 278] width 199 height 35
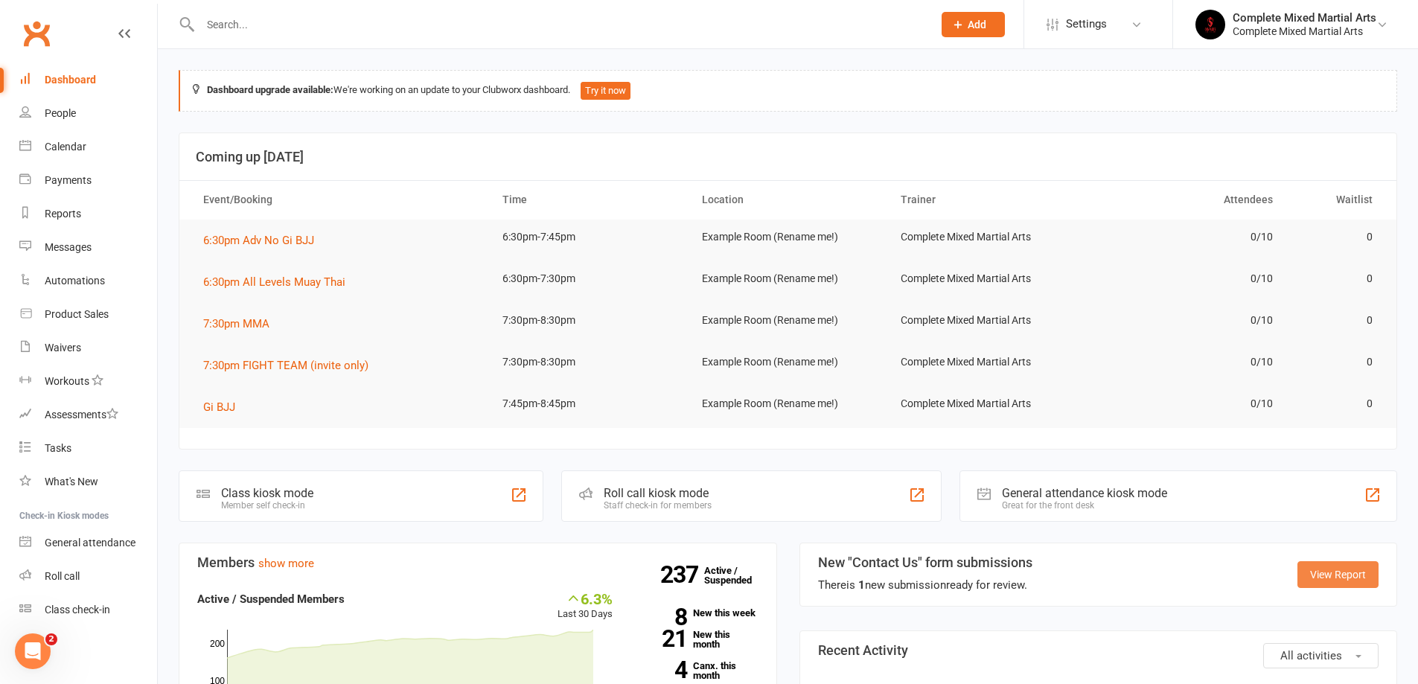
click at [1333, 585] on link "View Report" at bounding box center [1337, 574] width 81 height 27
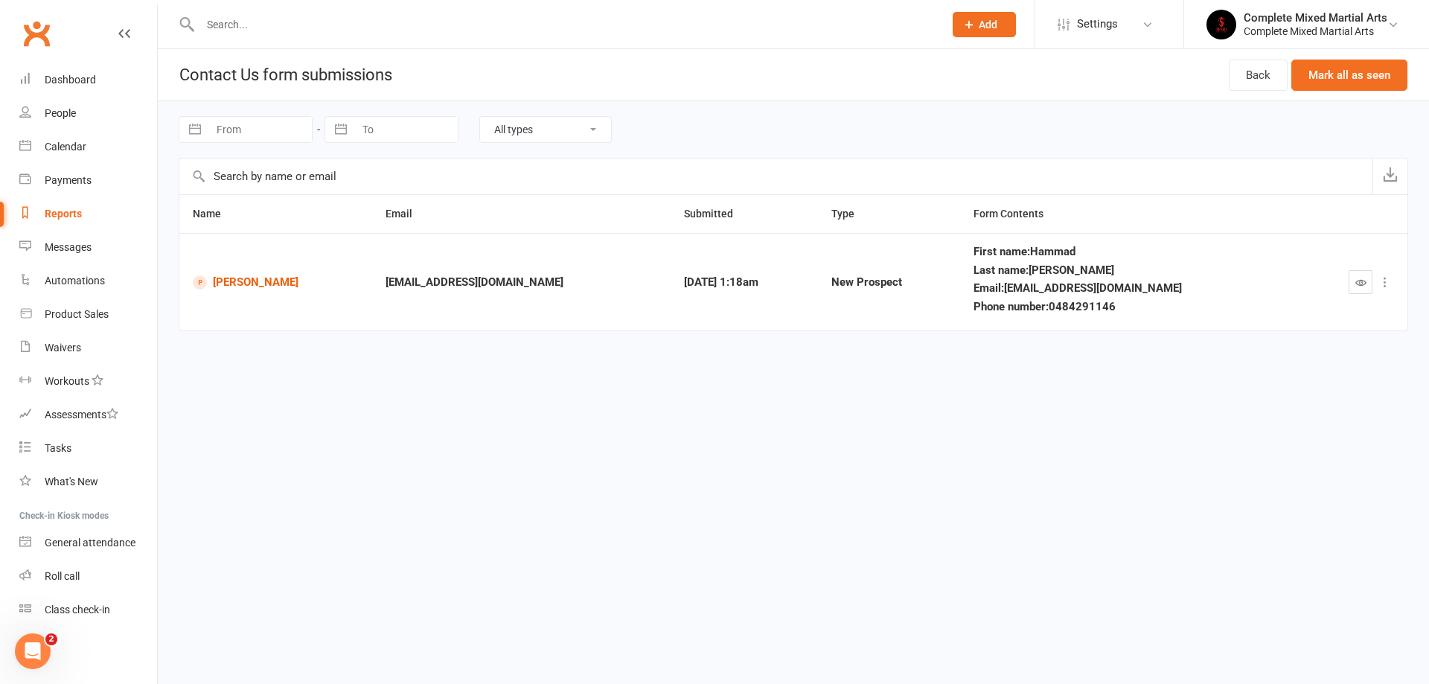
click at [275, 27] on input "text" at bounding box center [564, 24] width 737 height 21
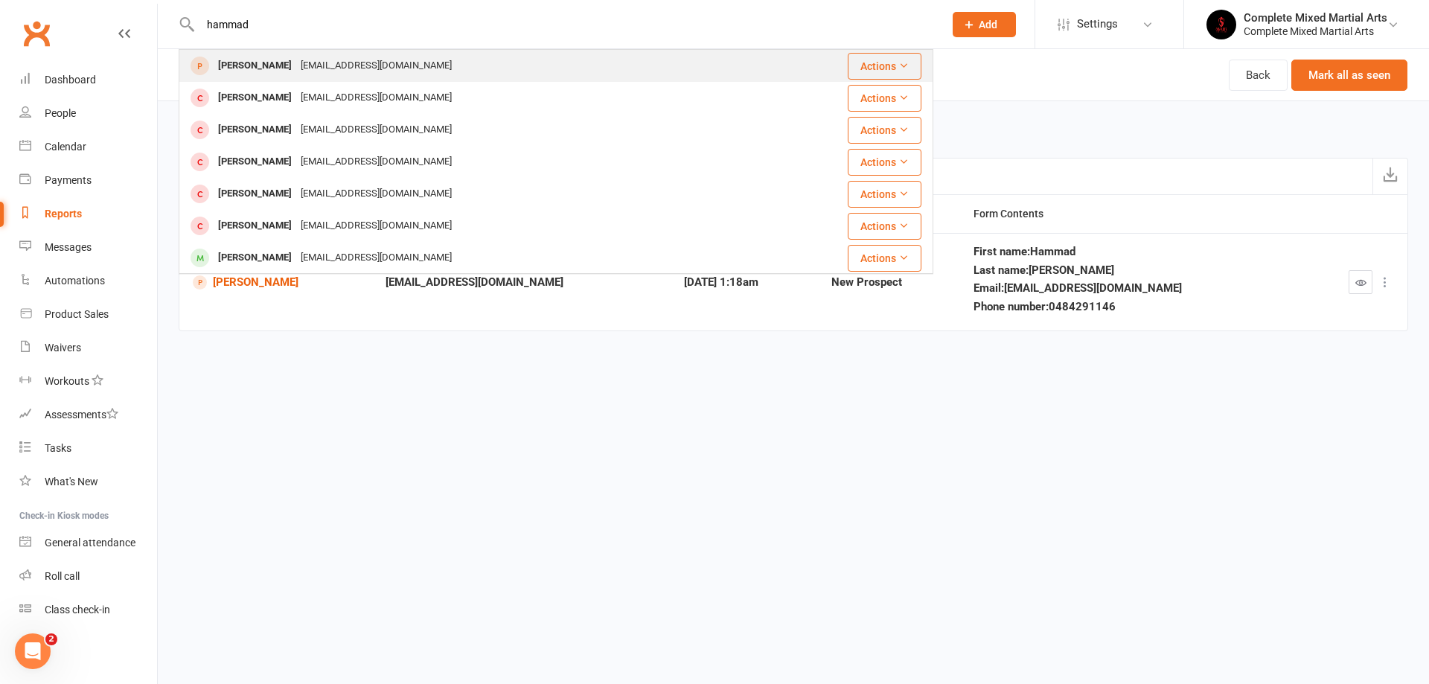
type input "hammad"
click at [251, 57] on div "[PERSON_NAME]" at bounding box center [255, 66] width 83 height 22
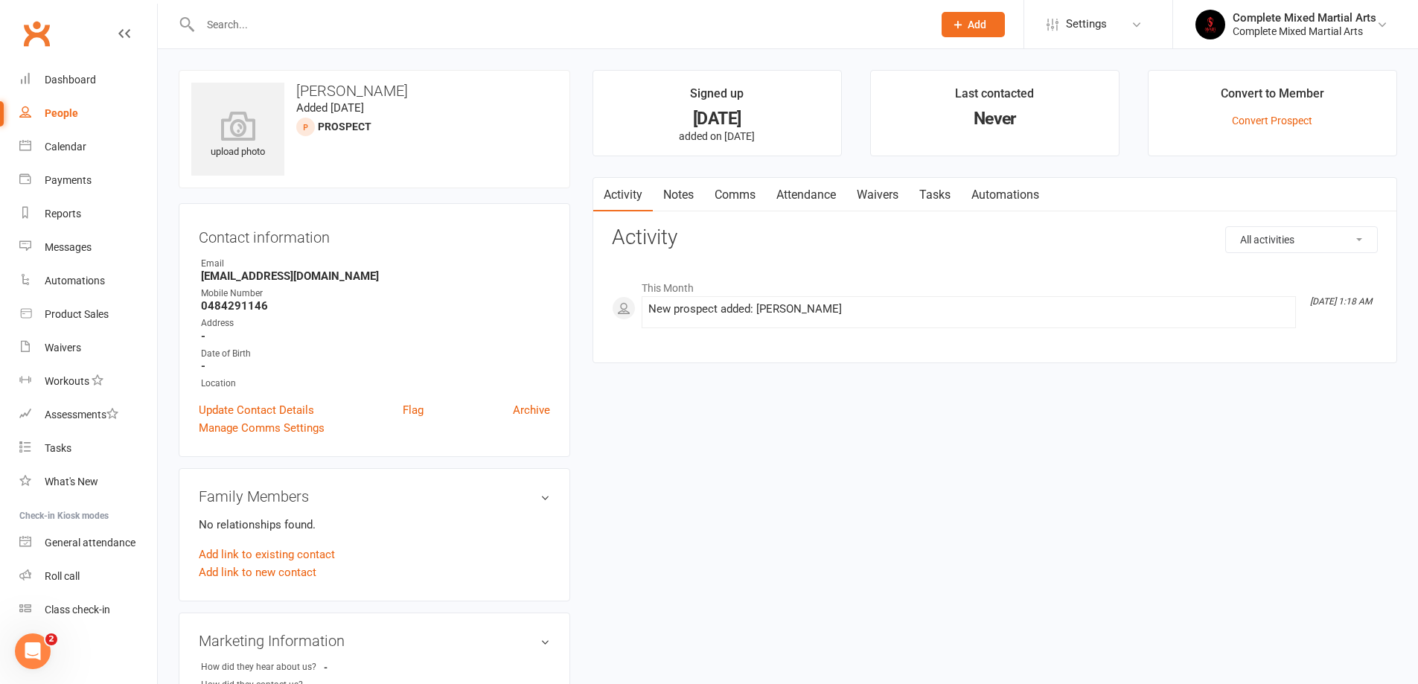
click at [821, 196] on link "Attendance" at bounding box center [806, 195] width 80 height 34
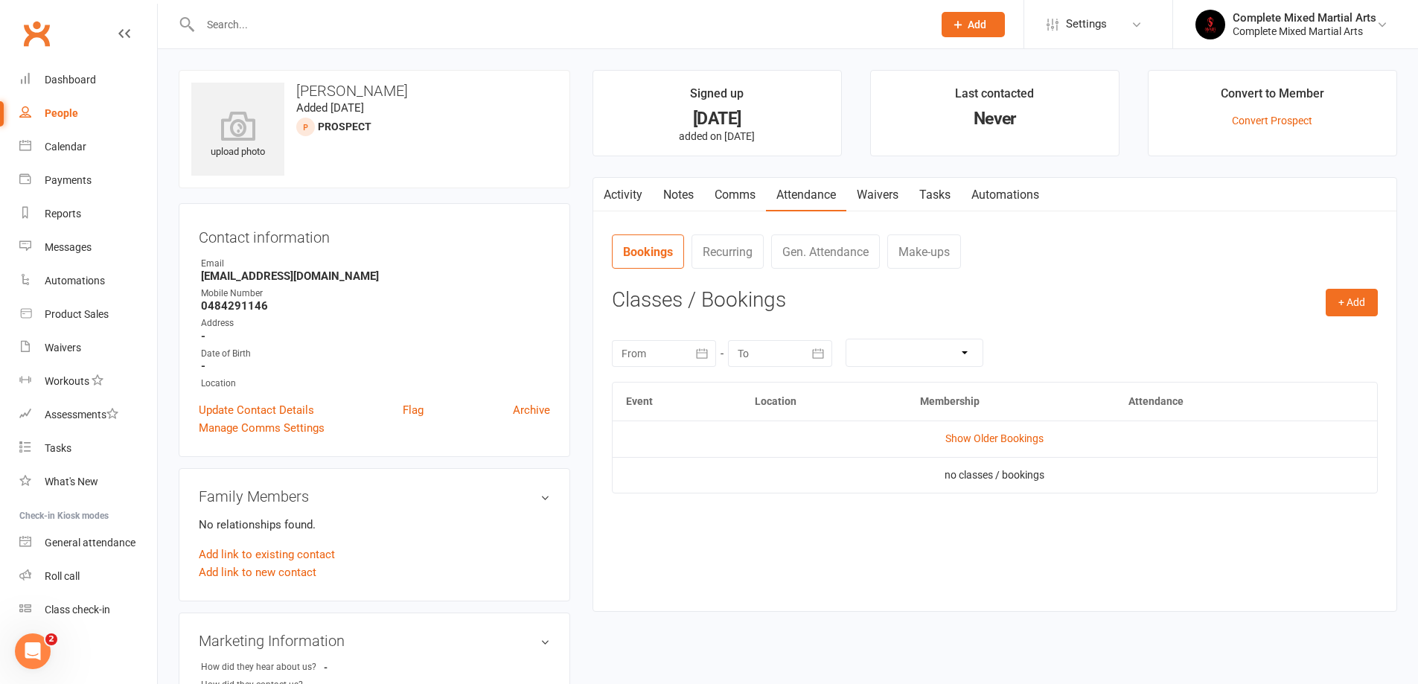
click at [750, 195] on link "Comms" at bounding box center [735, 195] width 62 height 34
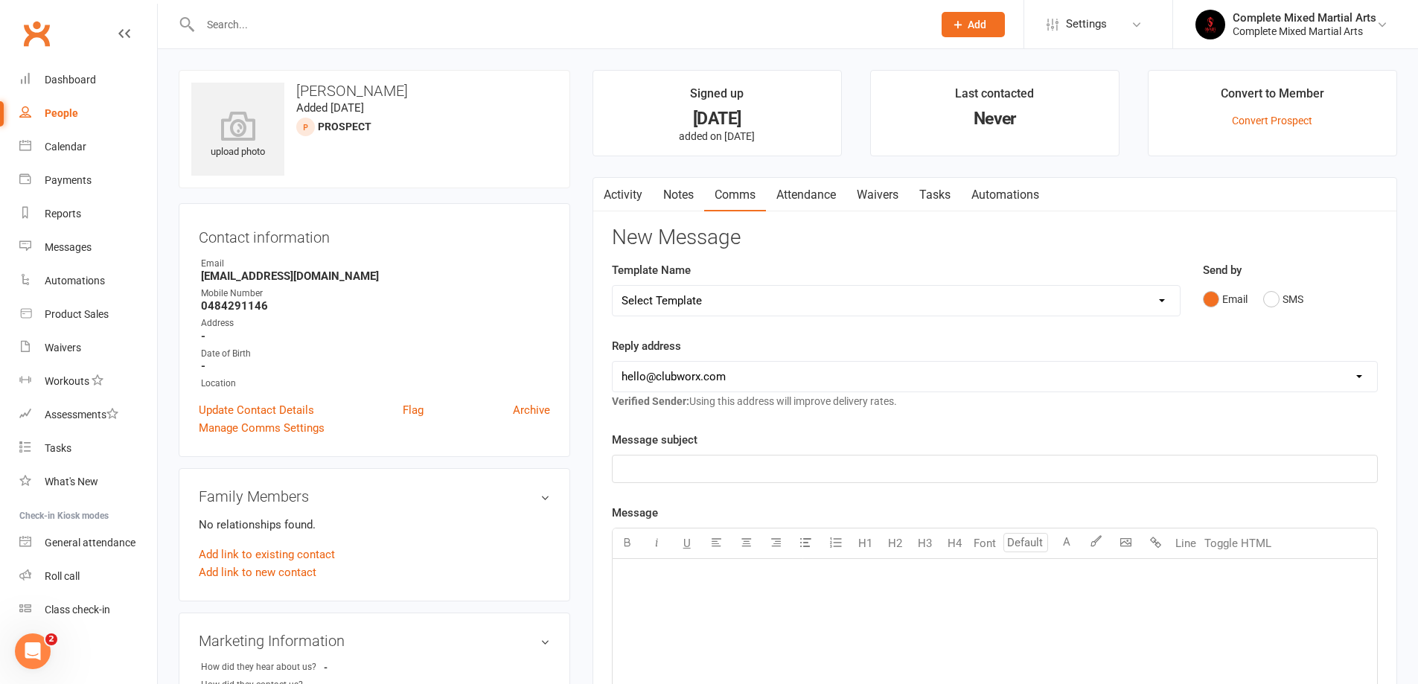
click at [687, 195] on link "Notes" at bounding box center [678, 195] width 51 height 34
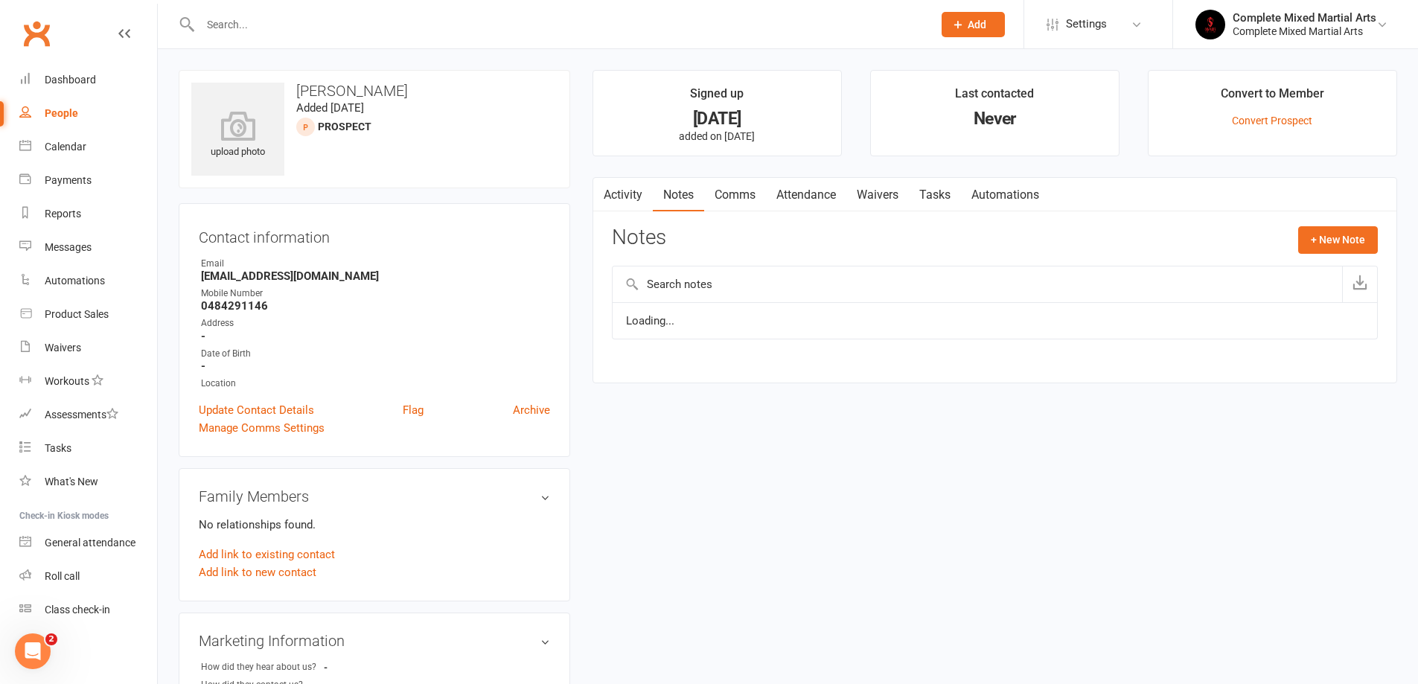
click at [618, 198] on link "Activity" at bounding box center [623, 195] width 60 height 34
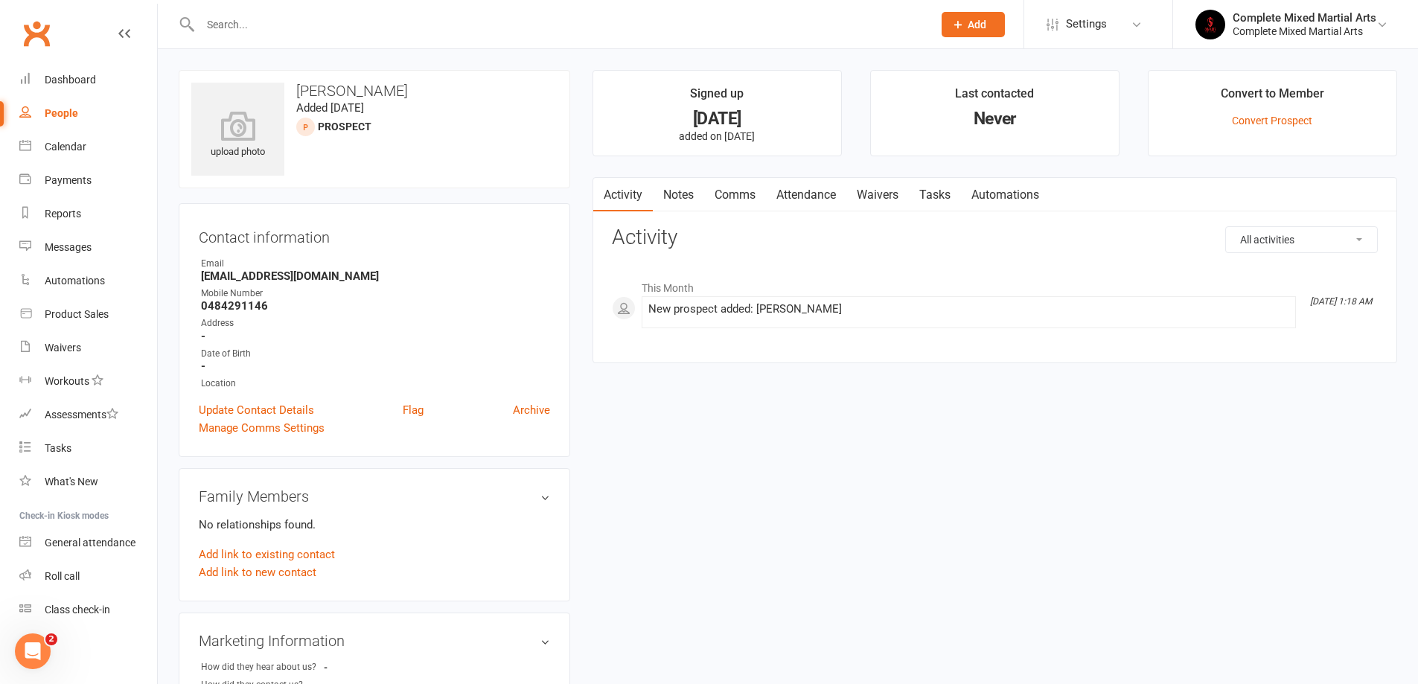
click at [858, 199] on link "Waivers" at bounding box center [877, 195] width 63 height 34
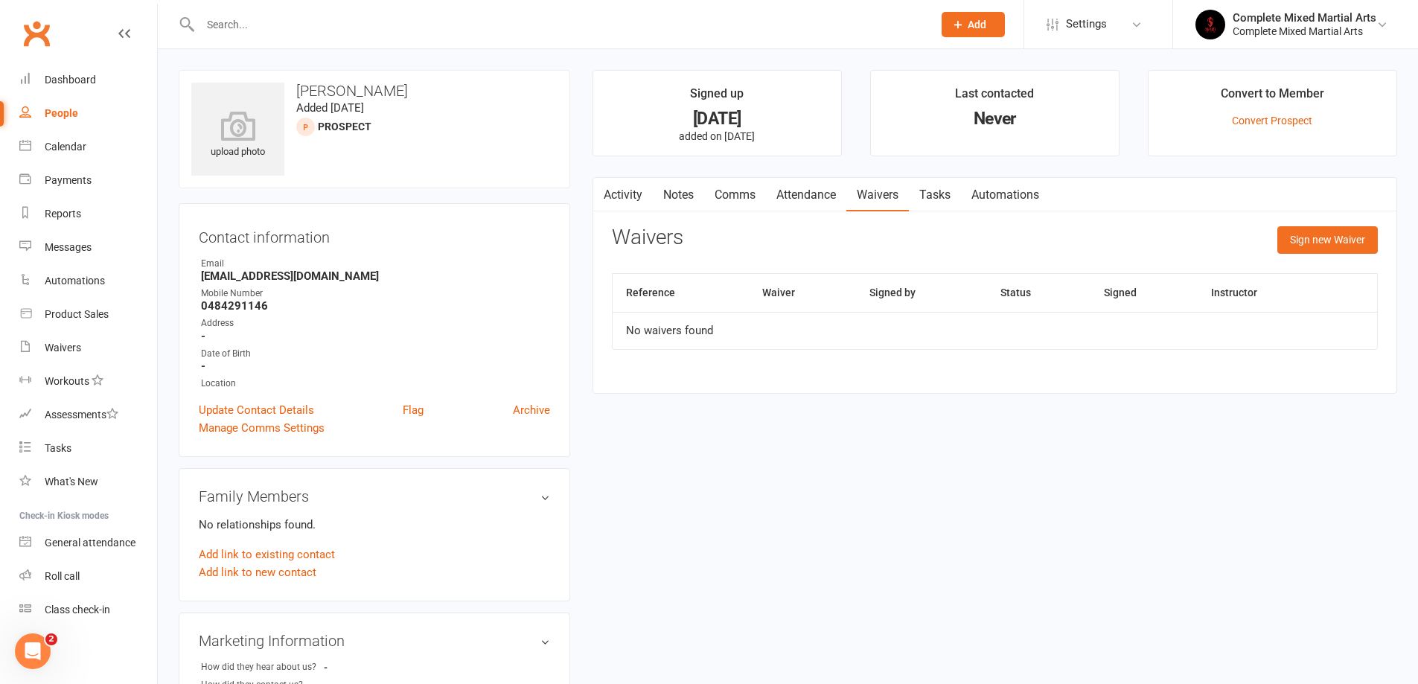
click at [843, 197] on link "Attendance" at bounding box center [806, 195] width 80 height 34
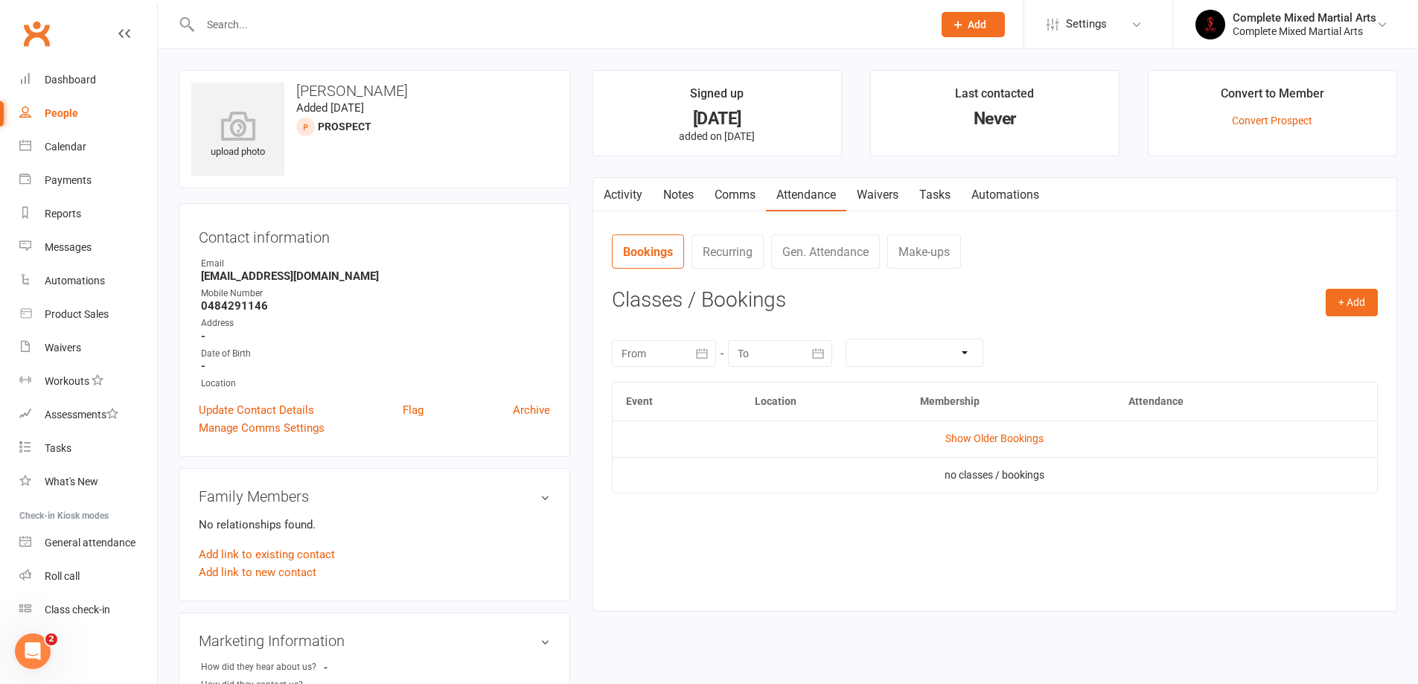
click at [352, 34] on input "text" at bounding box center [559, 24] width 726 height 21
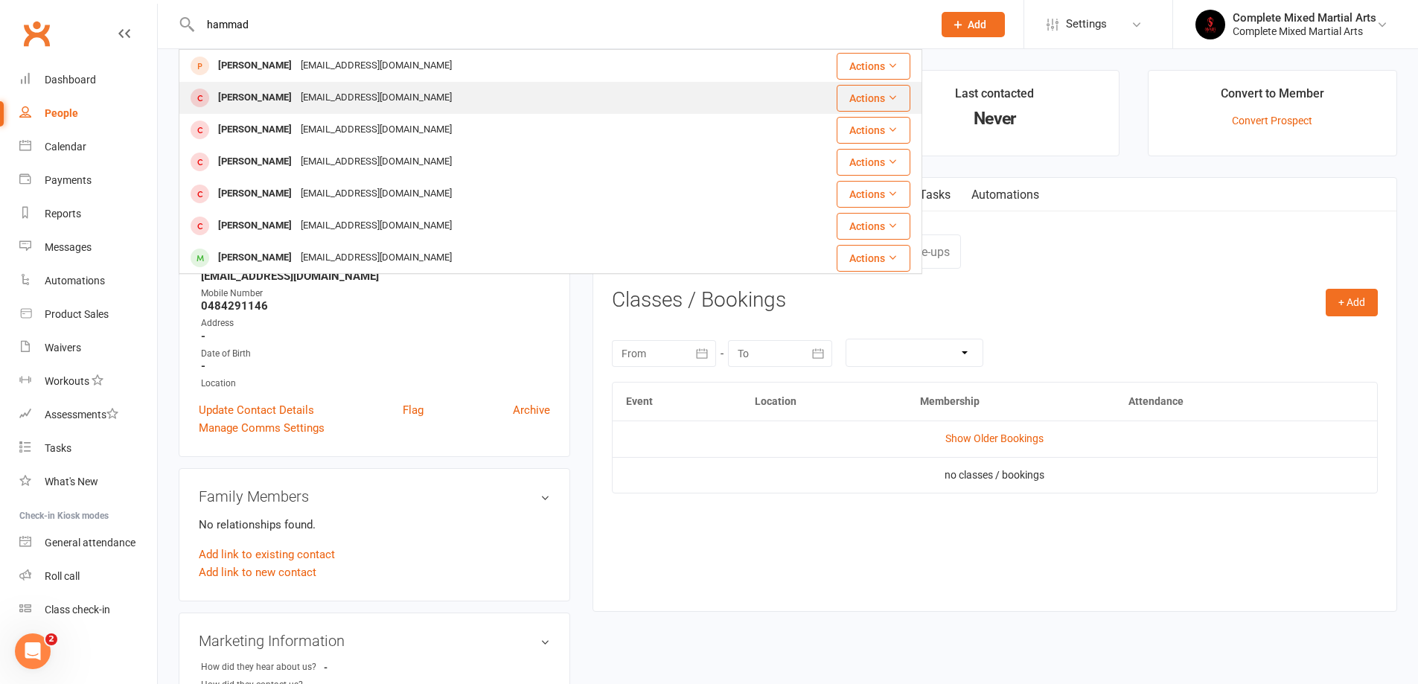
type input "hammad"
click at [320, 101] on div "[EMAIL_ADDRESS][DOMAIN_NAME]" at bounding box center [376, 98] width 160 height 22
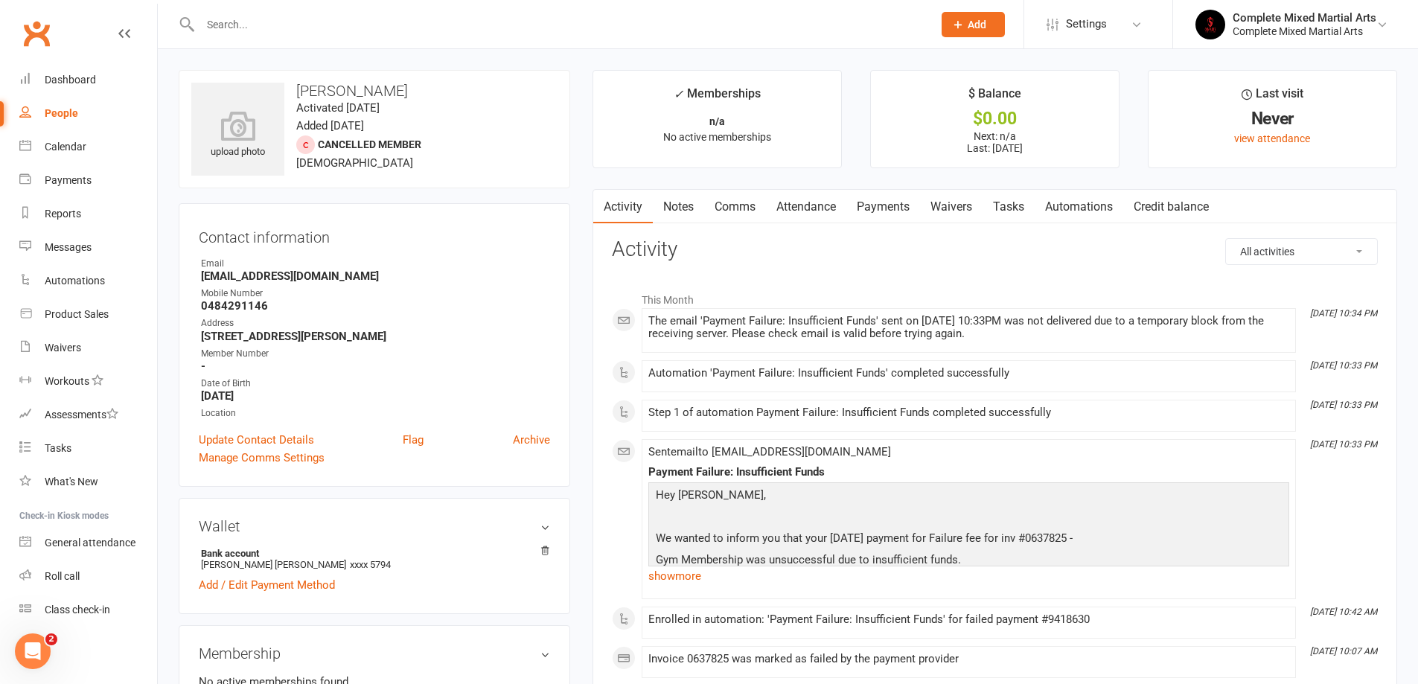
click at [891, 217] on link "Payments" at bounding box center [883, 207] width 74 height 34
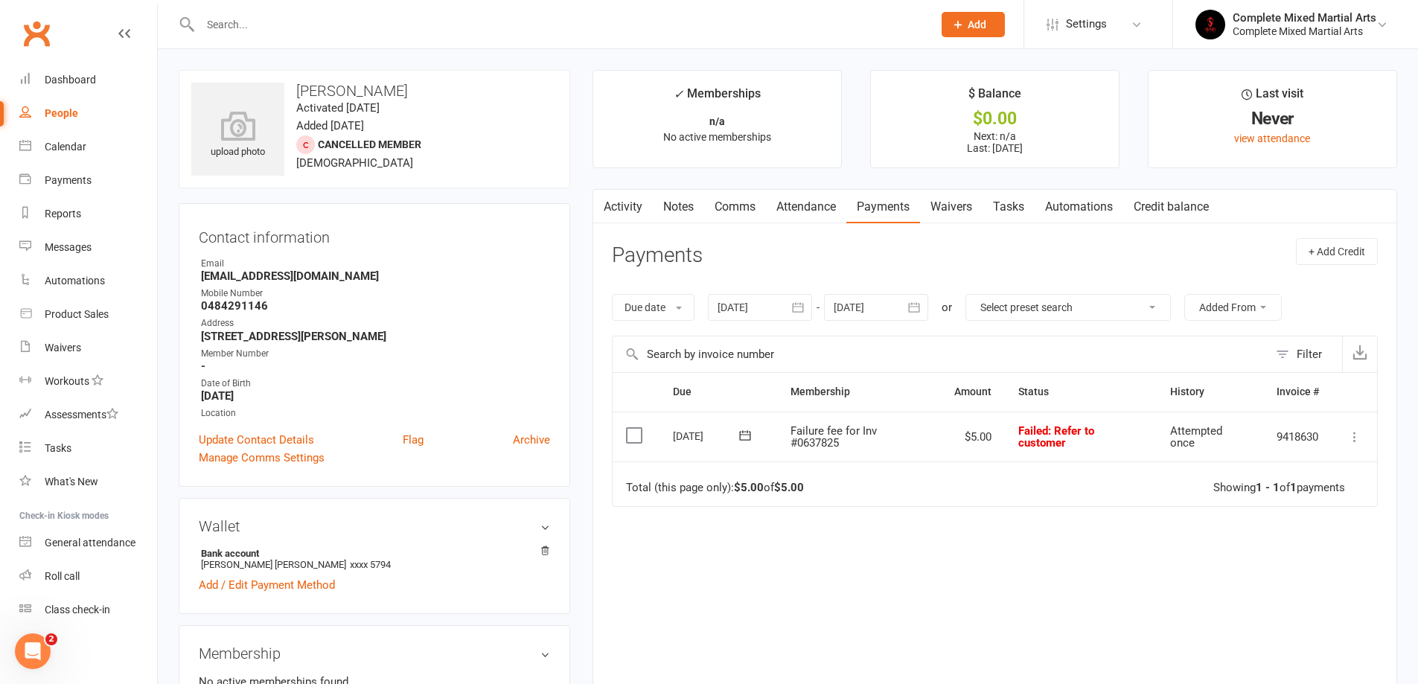
click at [291, 31] on input "text" at bounding box center [559, 24] width 726 height 21
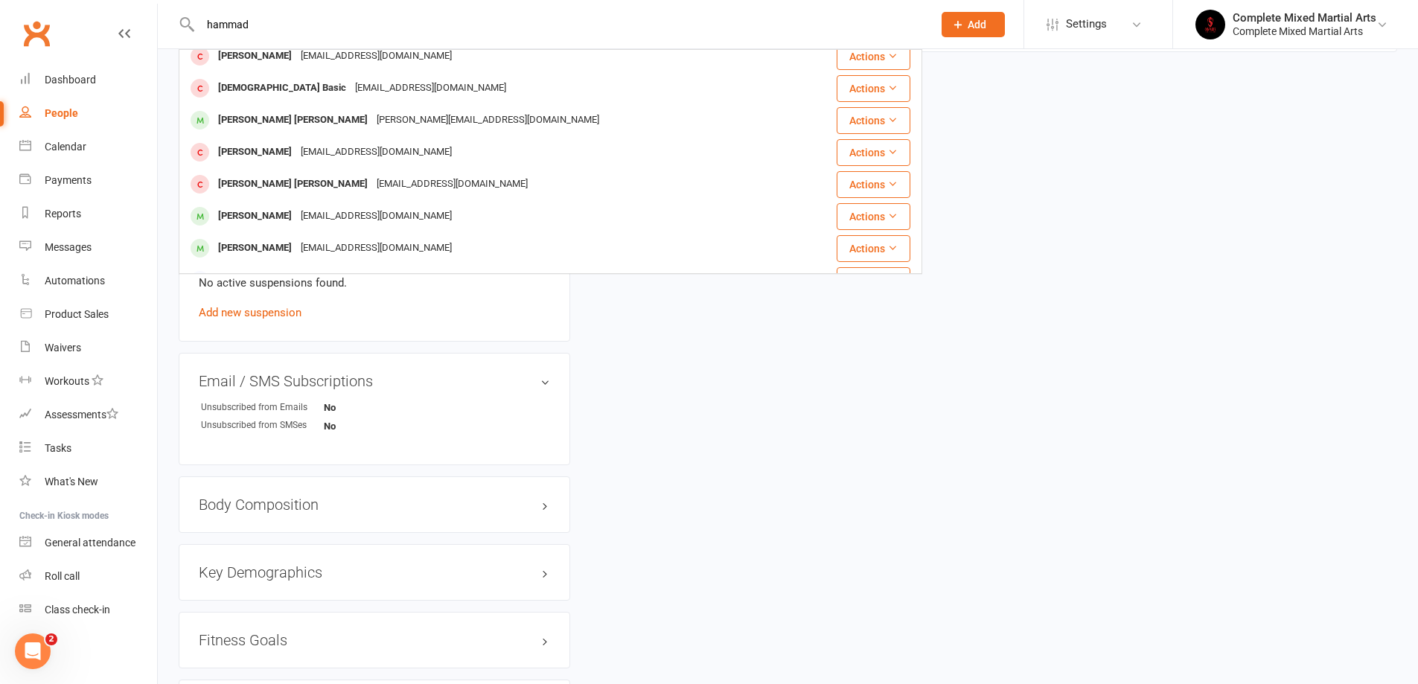
scroll to position [417, 0]
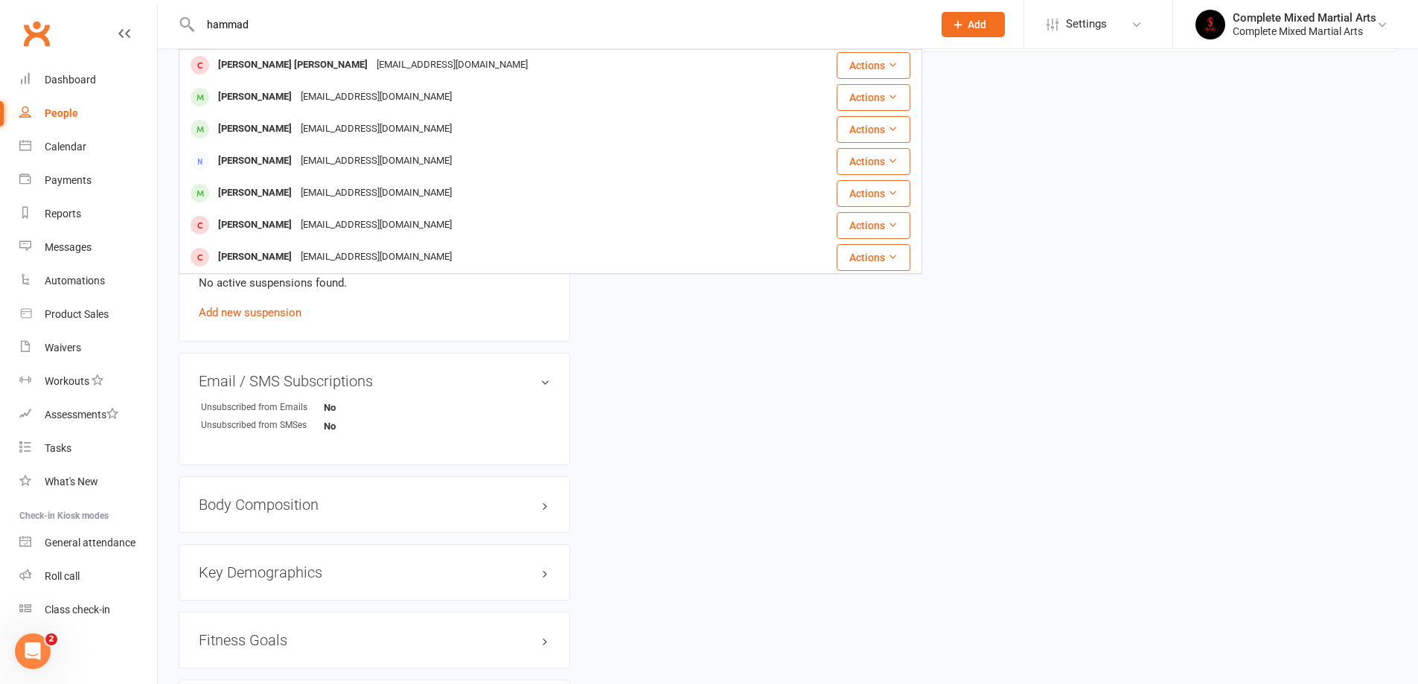
drag, startPoint x: 411, startPoint y: 25, endPoint x: 1, endPoint y: 75, distance: 412.4
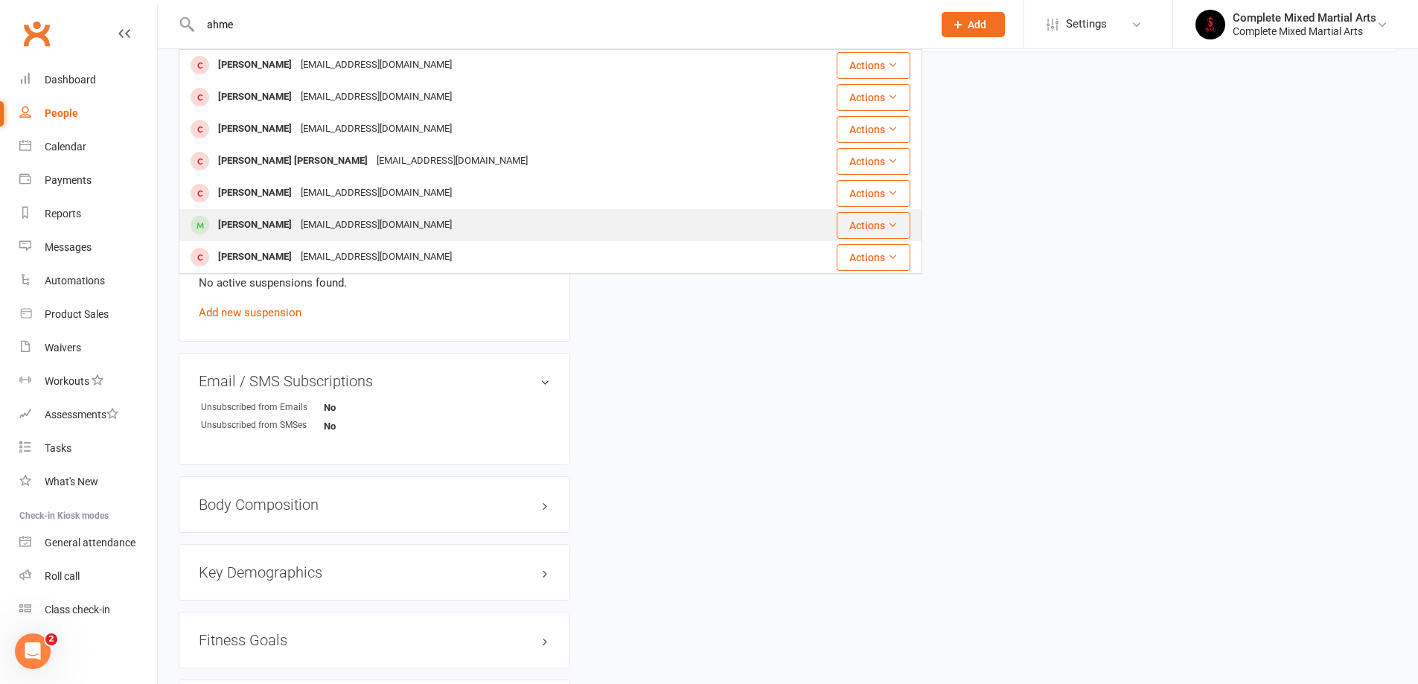
type input "ahme"
click at [310, 233] on div "[EMAIL_ADDRESS][DOMAIN_NAME]" at bounding box center [376, 225] width 160 height 22
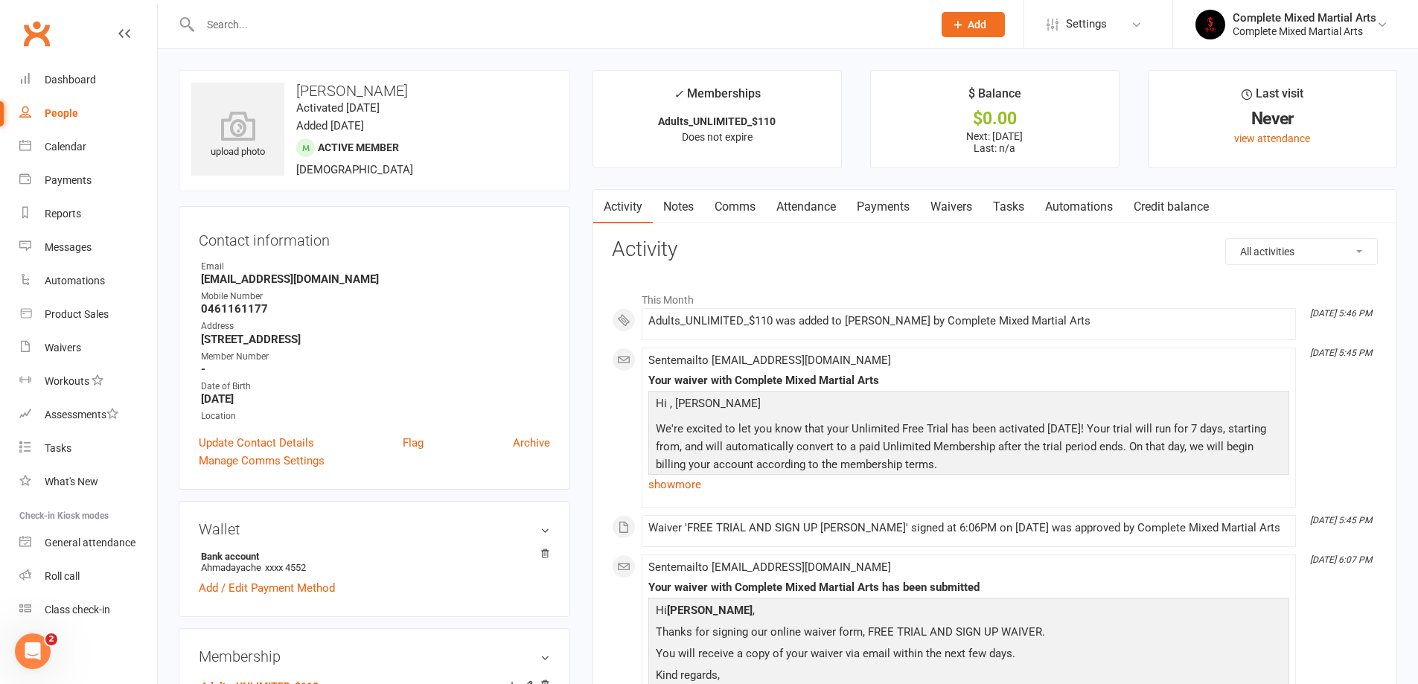
click at [893, 211] on link "Payments" at bounding box center [883, 207] width 74 height 34
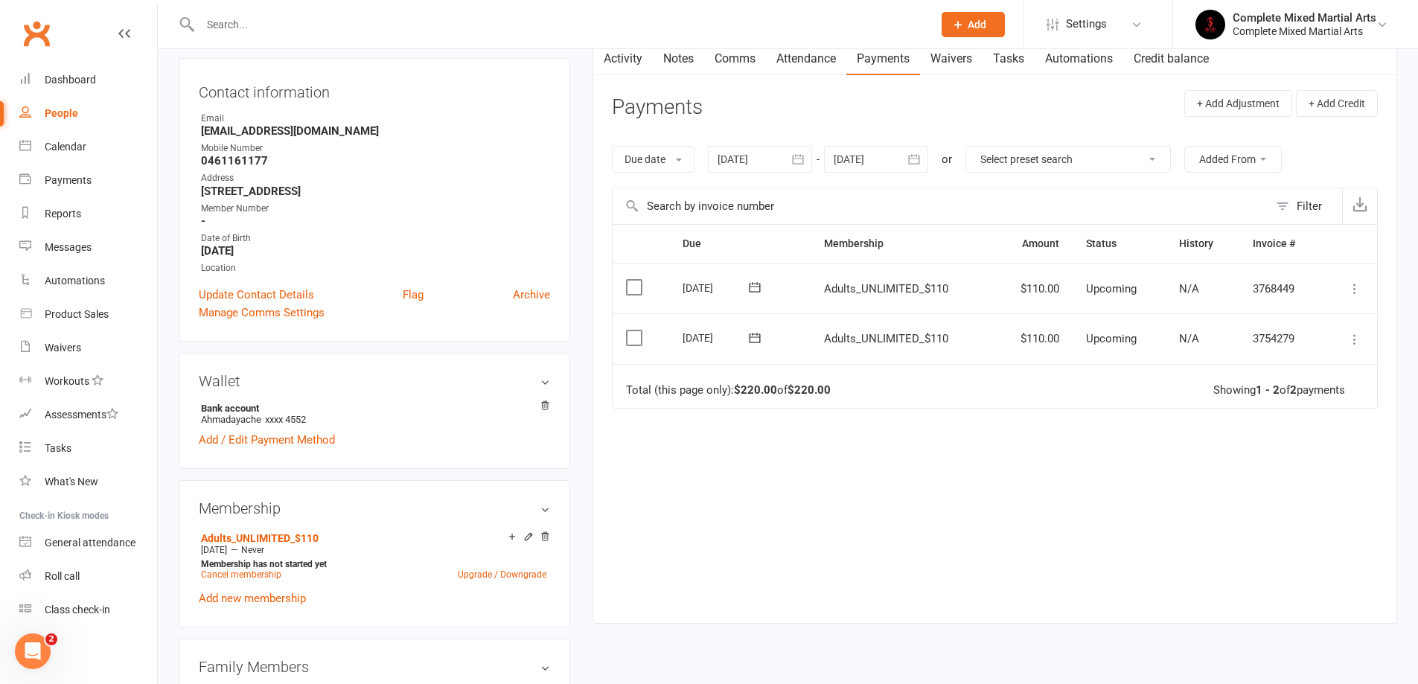
scroll to position [149, 0]
click at [754, 332] on icon at bounding box center [754, 337] width 15 height 15
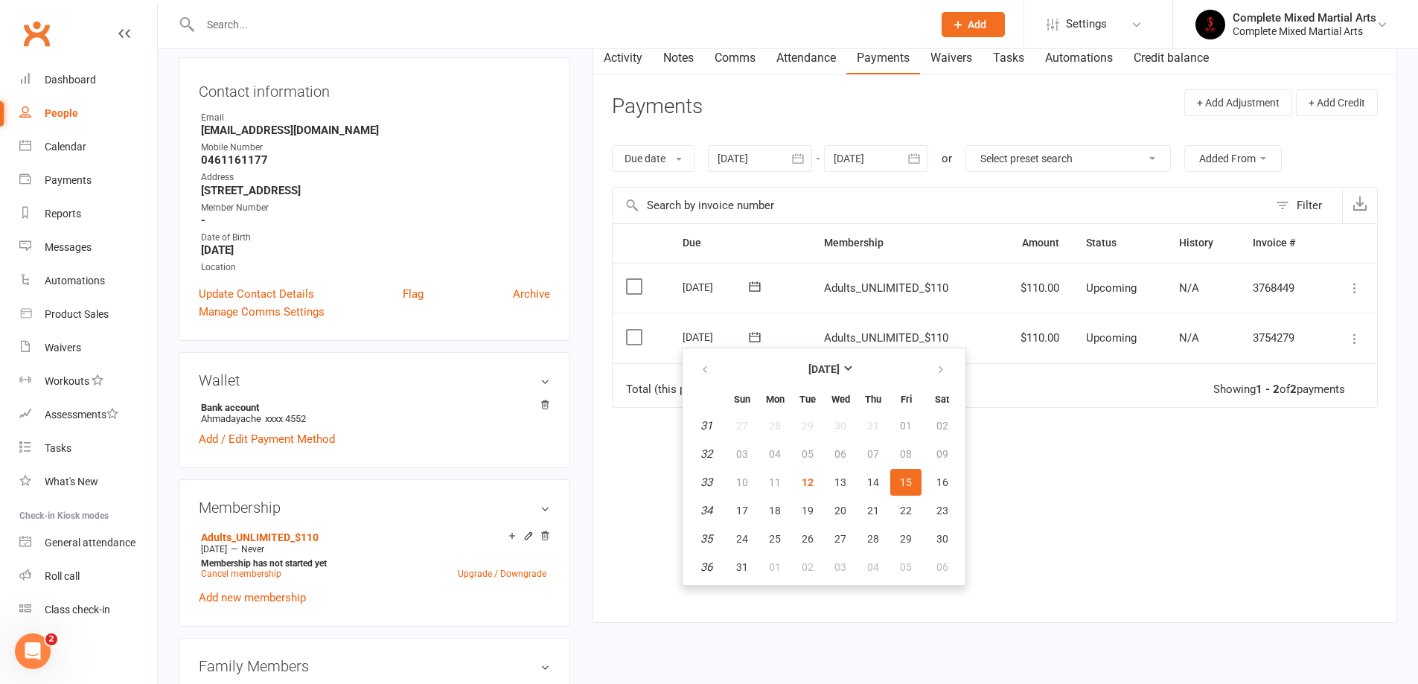
click at [481, 444] on div "Add / Edit Payment Method" at bounding box center [374, 439] width 351 height 18
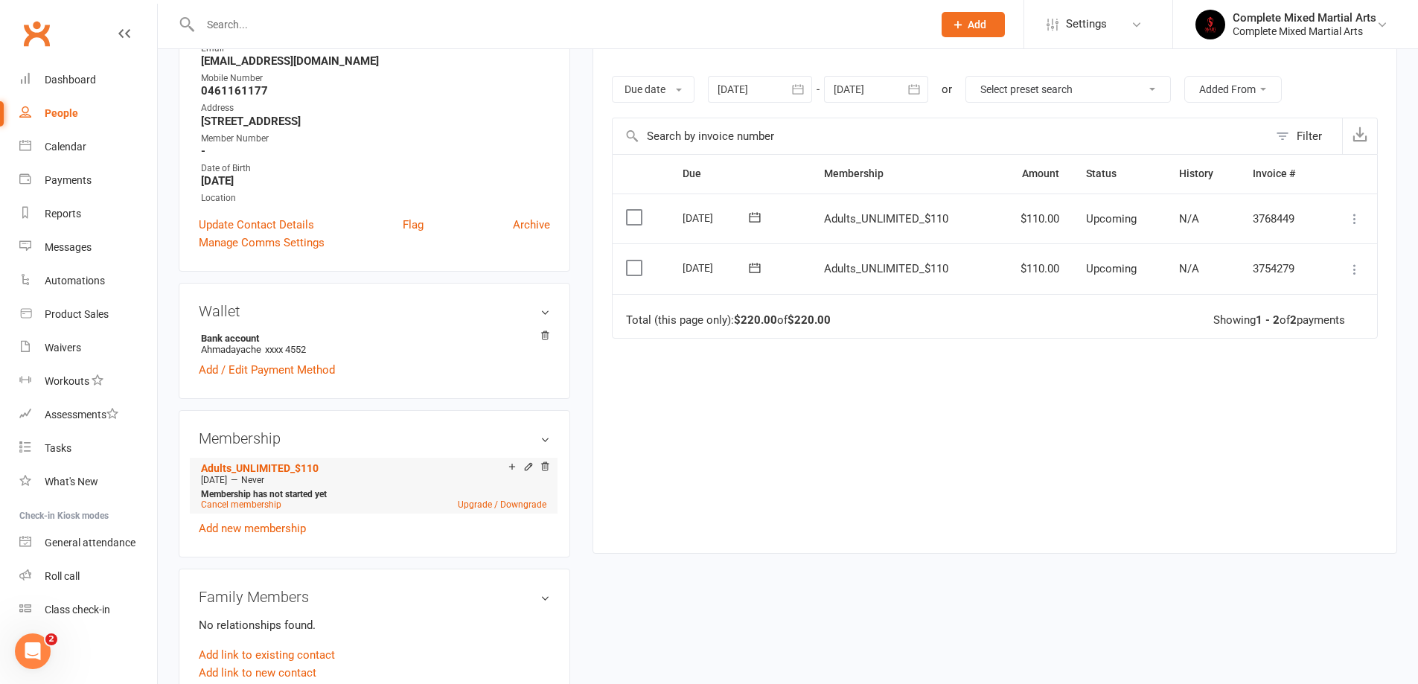
scroll to position [223, 0]
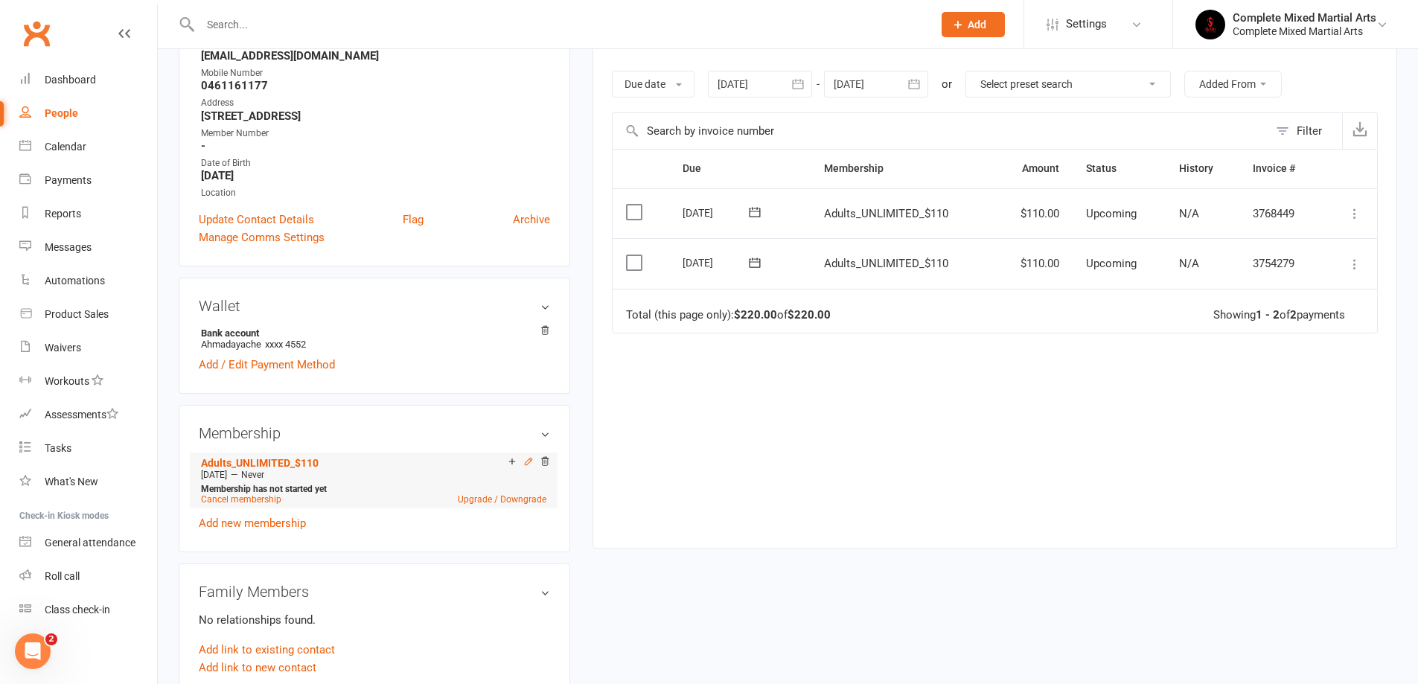
click at [526, 466] on icon at bounding box center [528, 461] width 10 height 10
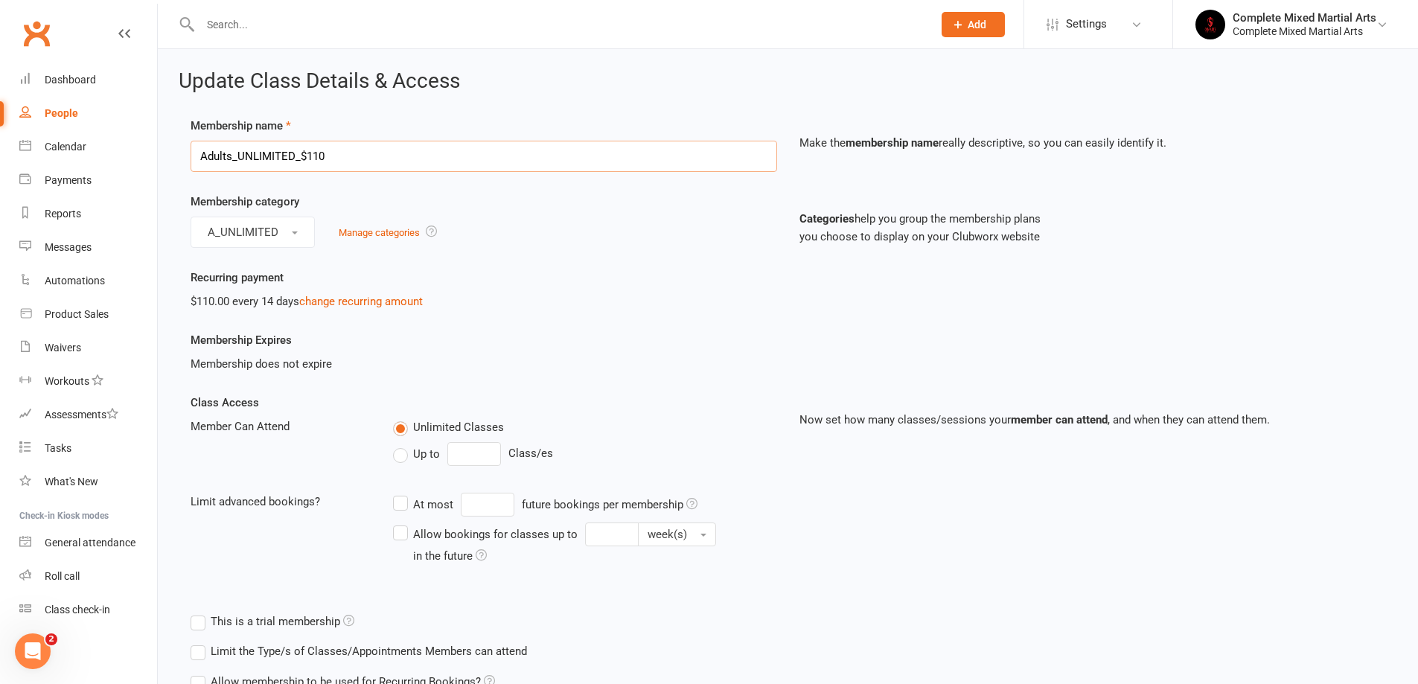
click at [359, 156] on input "Adults_UNLIMITED_$110" at bounding box center [483, 156] width 586 height 31
click at [310, 298] on link "change recurring amount" at bounding box center [361, 301] width 124 height 13
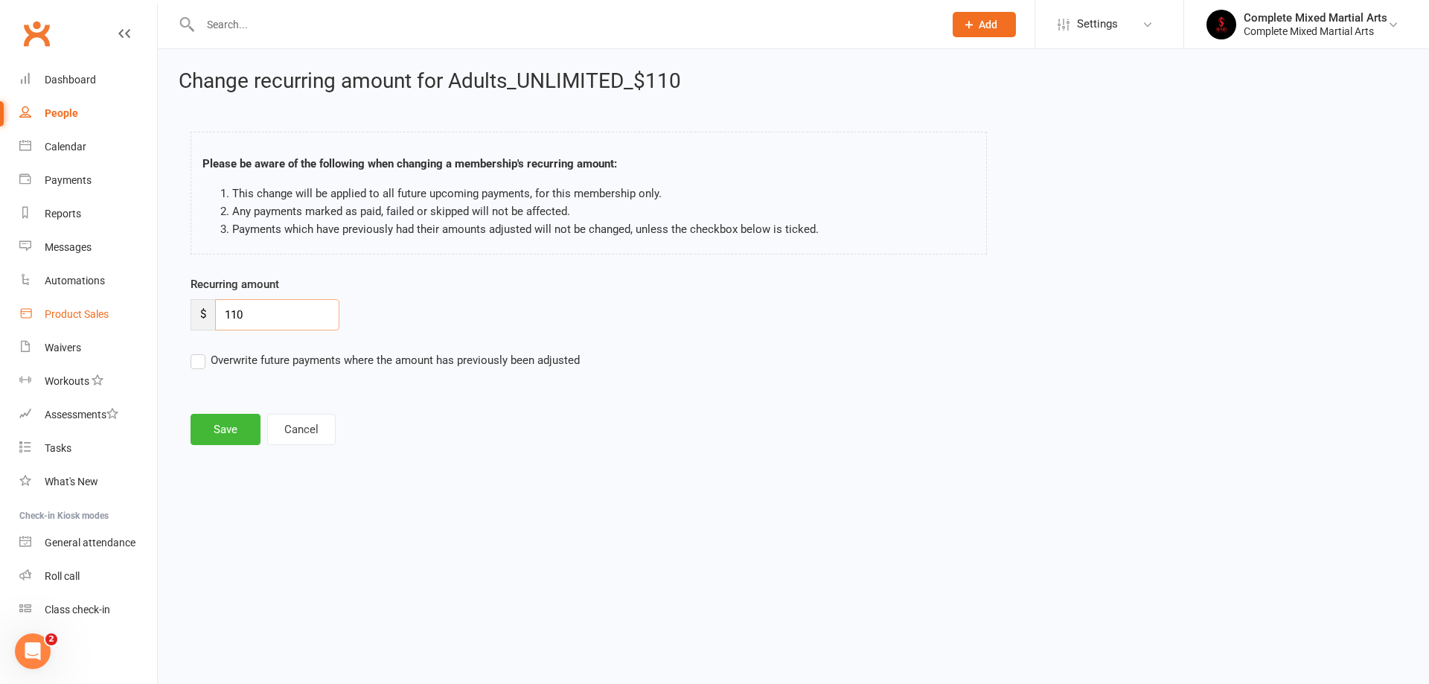
drag, startPoint x: 286, startPoint y: 310, endPoint x: 125, endPoint y: 324, distance: 161.4
click at [125, 324] on ui-view "Prospect Member Non-attending contact Class / event Appointment Task Membership…" at bounding box center [714, 236] width 1429 height 465
type input "70"
click at [212, 458] on div "Change recurring amount for Adults_UNLIMITED_$110 Please be aware of the follow…" at bounding box center [793, 259] width 1271 height 420
click at [234, 426] on button "Save" at bounding box center [225, 429] width 70 height 31
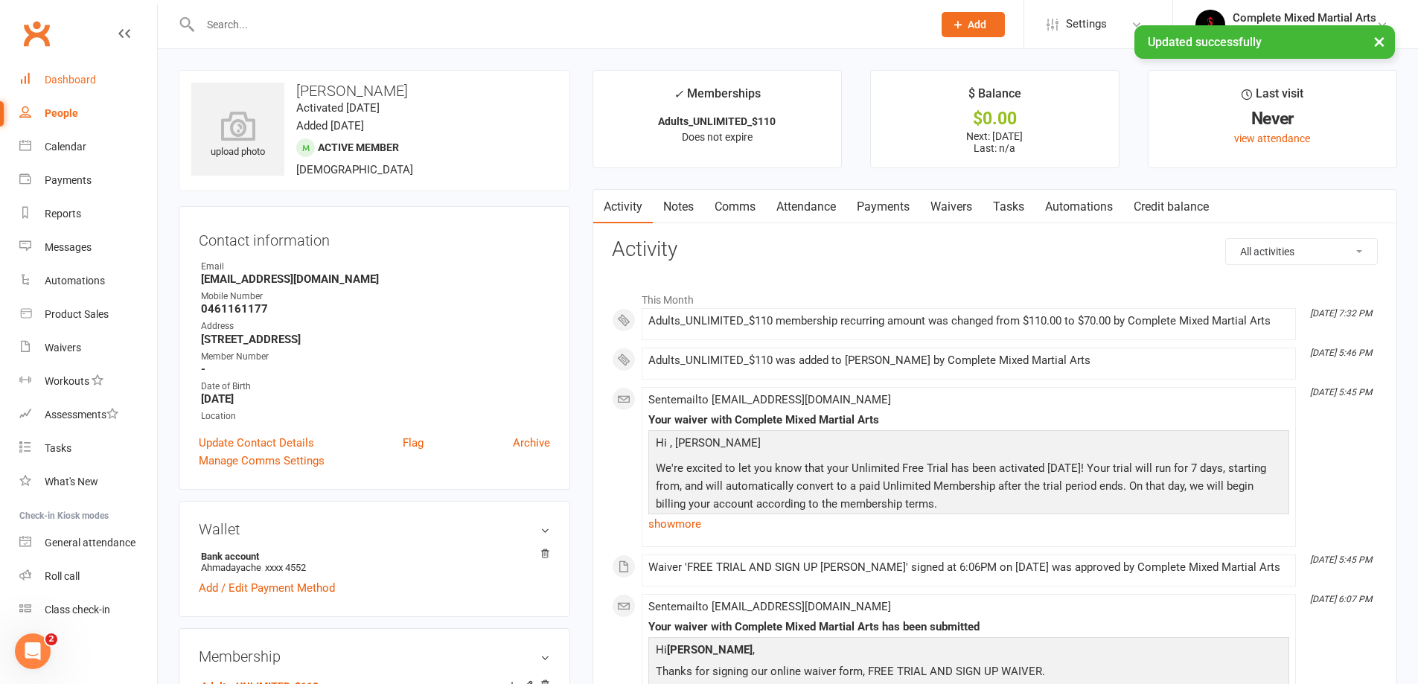
click at [103, 79] on link "Dashboard" at bounding box center [88, 79] width 138 height 33
